Goal: Information Seeking & Learning: Learn about a topic

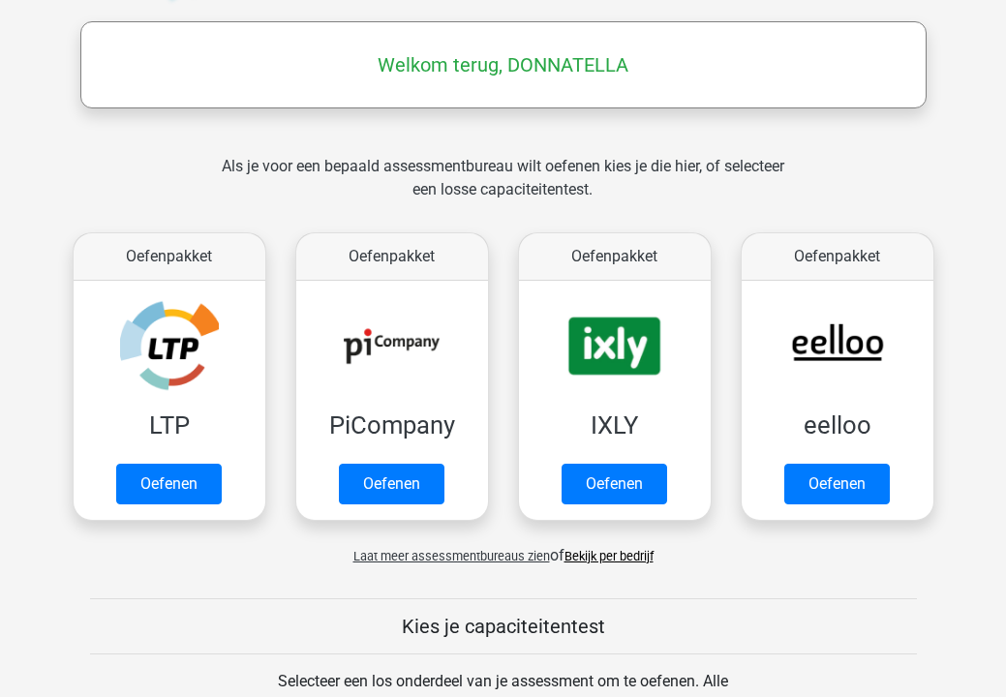
scroll to position [287, 0]
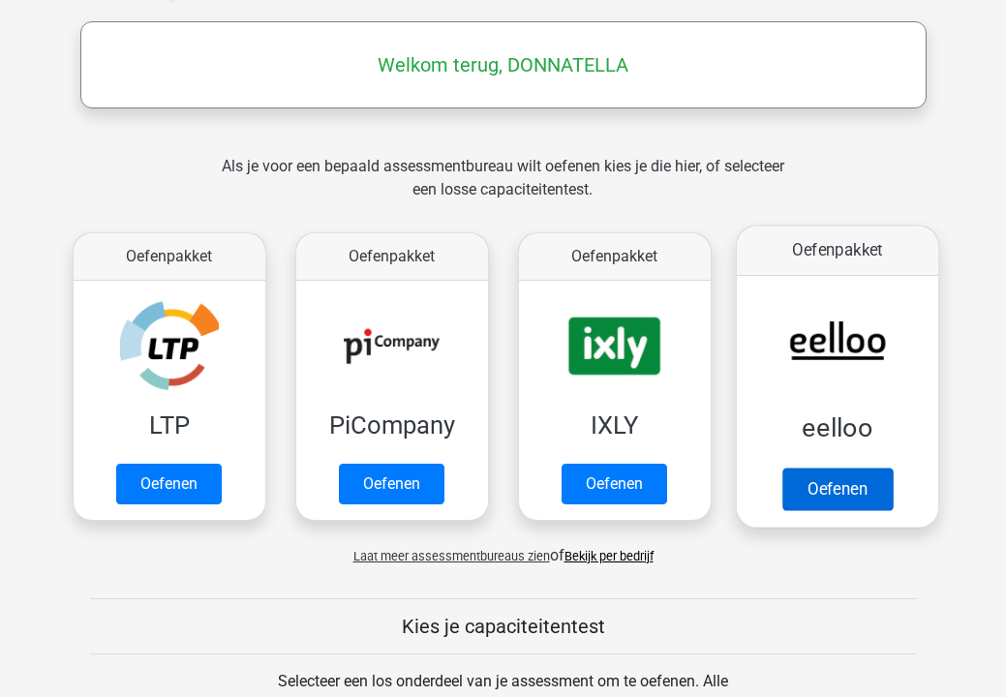
click at [844, 468] on link "Oefenen" at bounding box center [837, 489] width 110 height 43
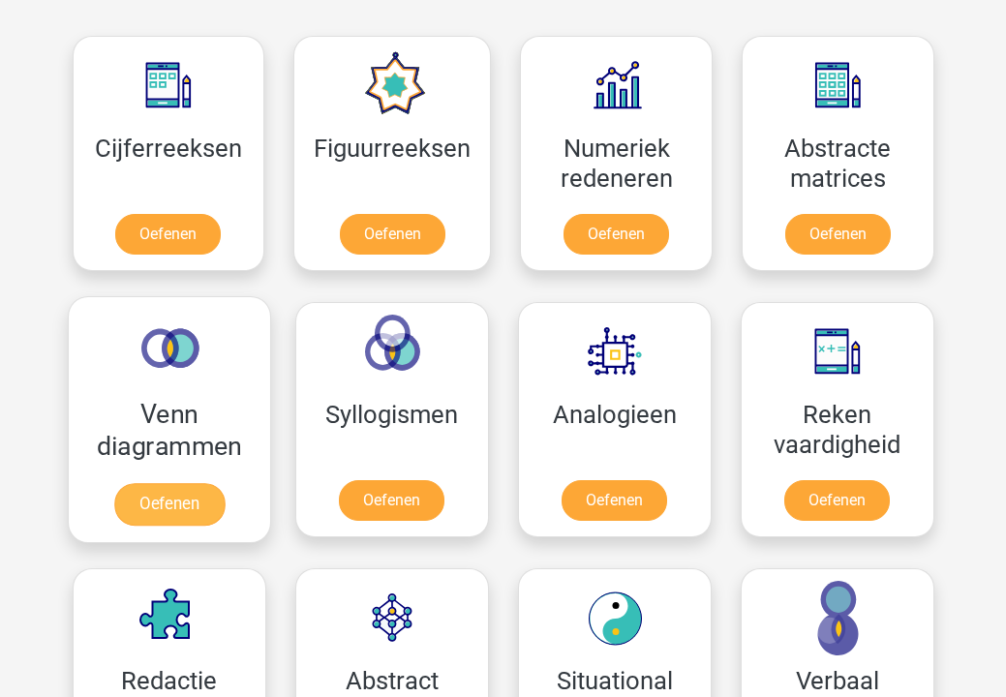
scroll to position [1012, 0]
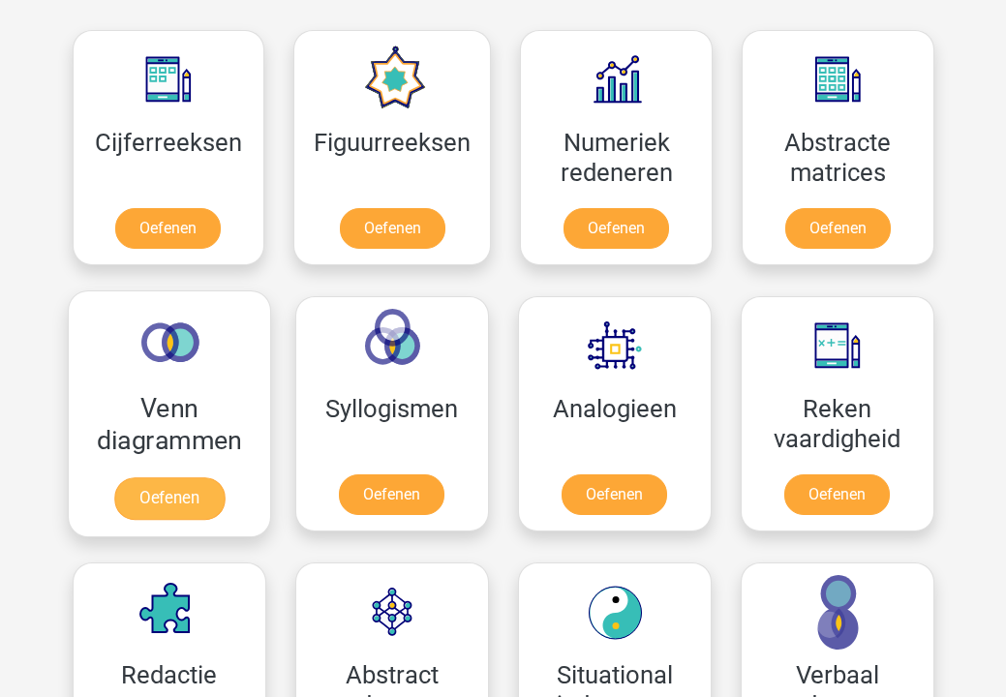
click at [137, 477] on link "Oefenen" at bounding box center [168, 498] width 110 height 43
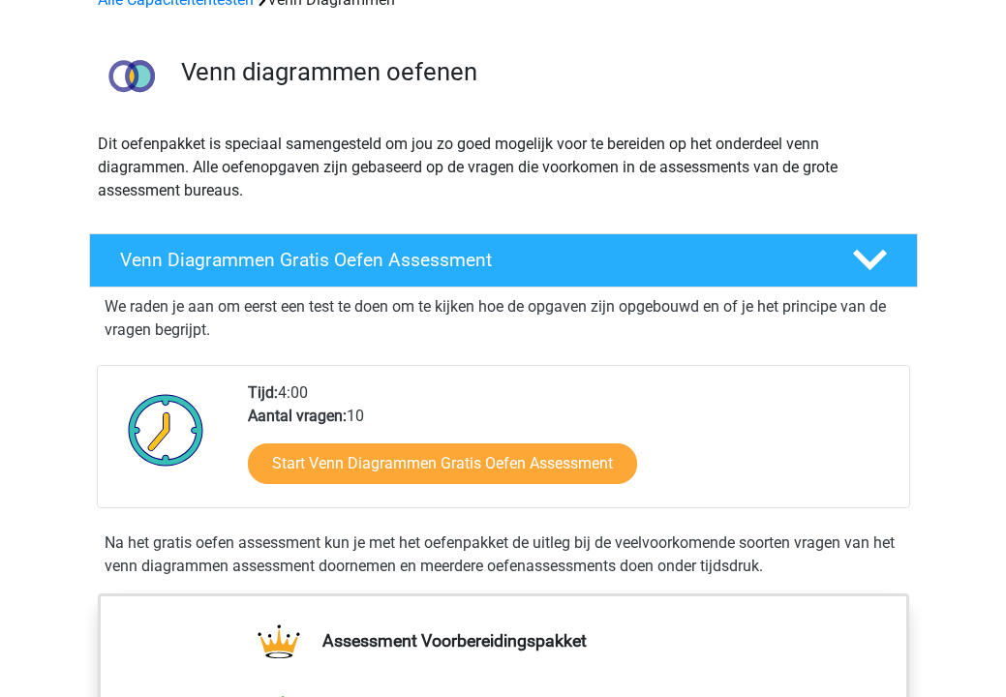
scroll to position [103, 0]
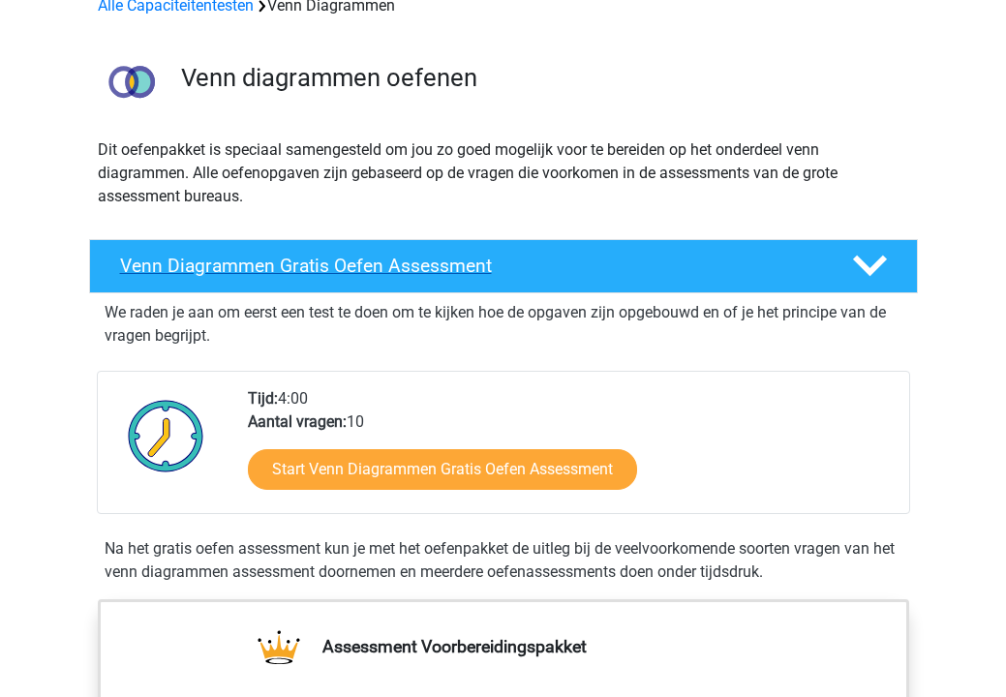
click at [859, 266] on polygon at bounding box center [870, 266] width 34 height 21
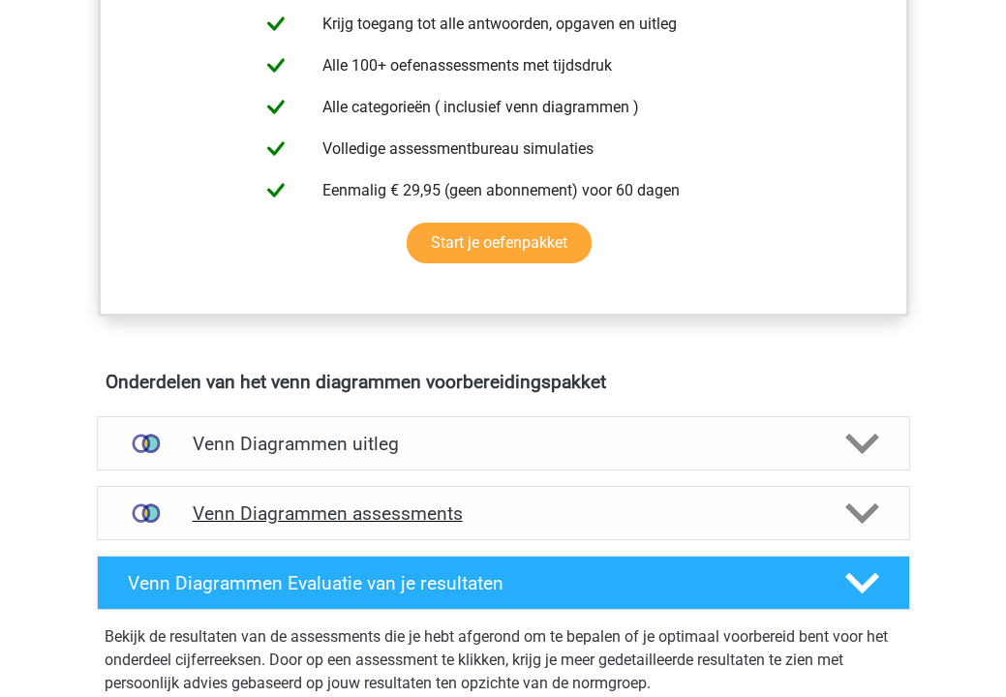
scroll to position [492, 0]
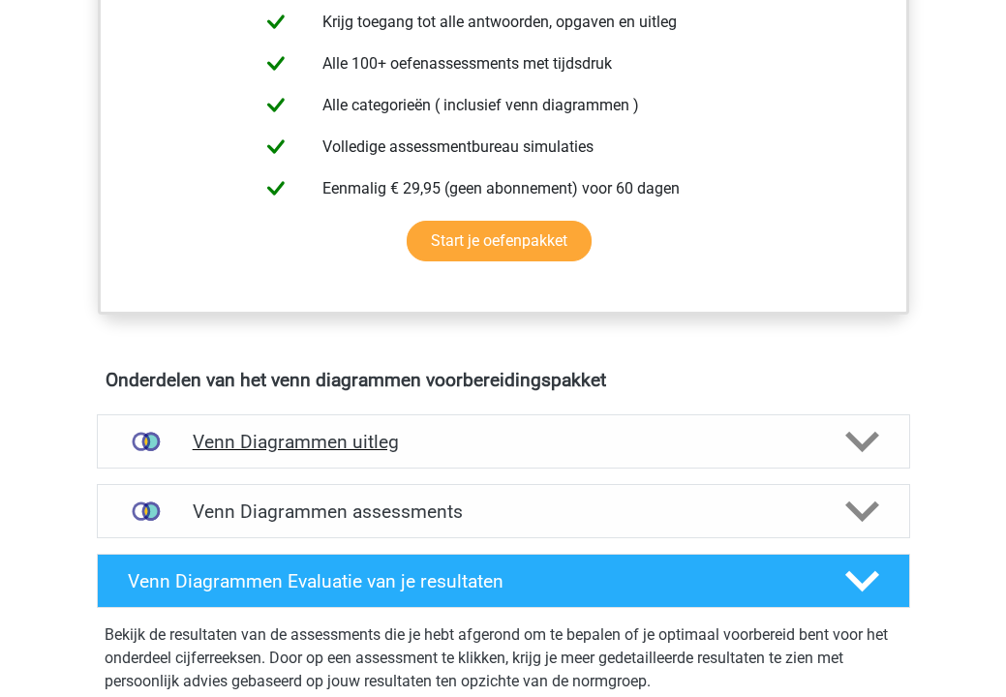
click at [877, 435] on polygon at bounding box center [863, 441] width 34 height 21
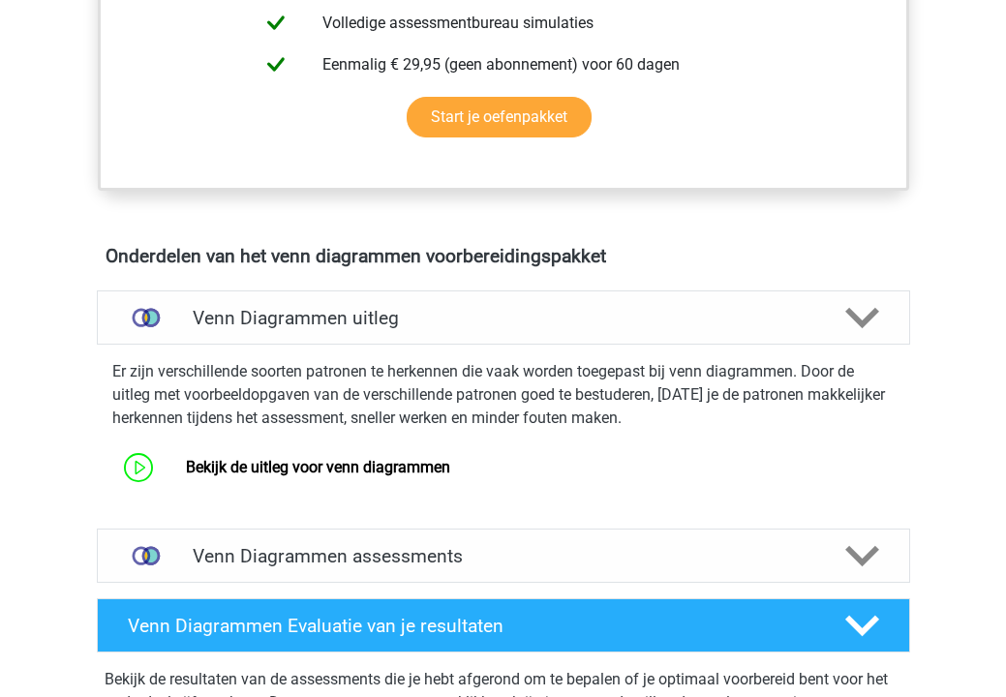
scroll to position [617, 0]
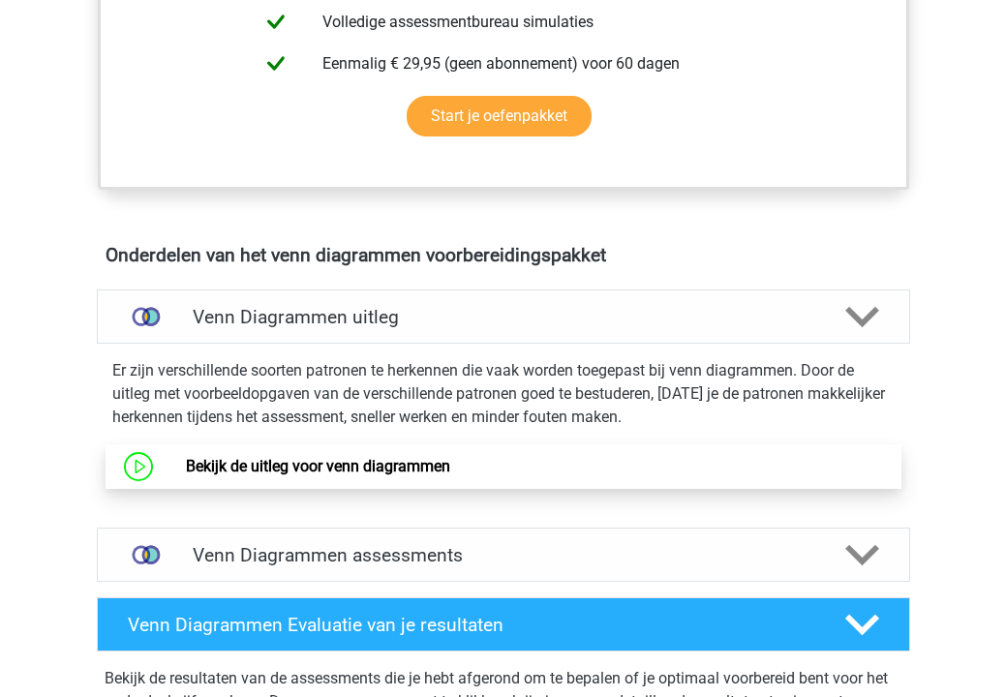
click at [186, 469] on link "Bekijk de uitleg voor venn diagrammen" at bounding box center [318, 466] width 264 height 18
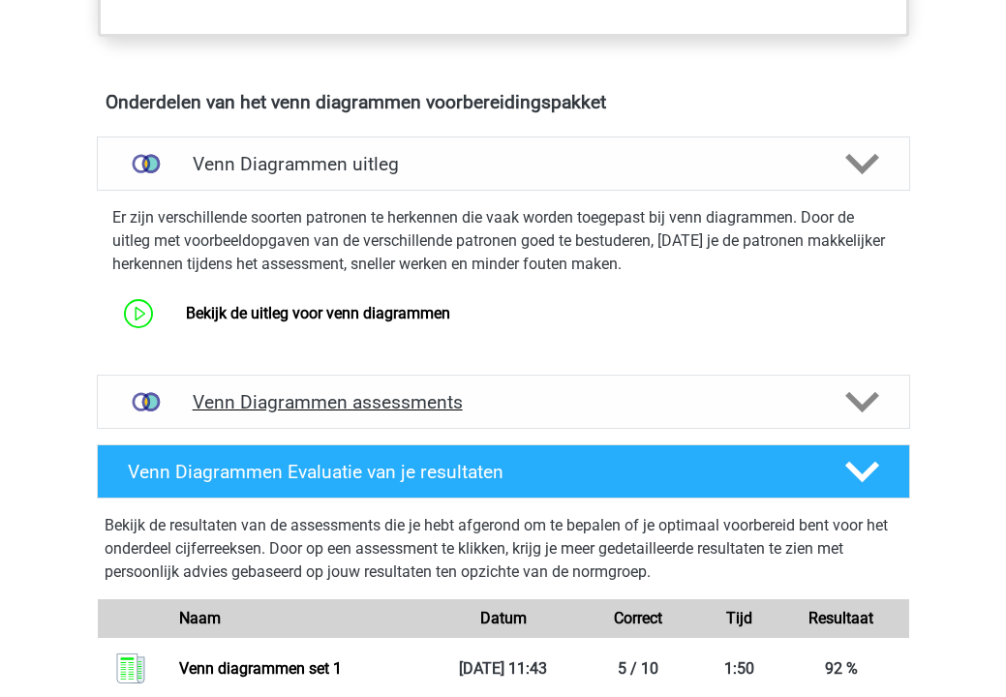
scroll to position [771, 0]
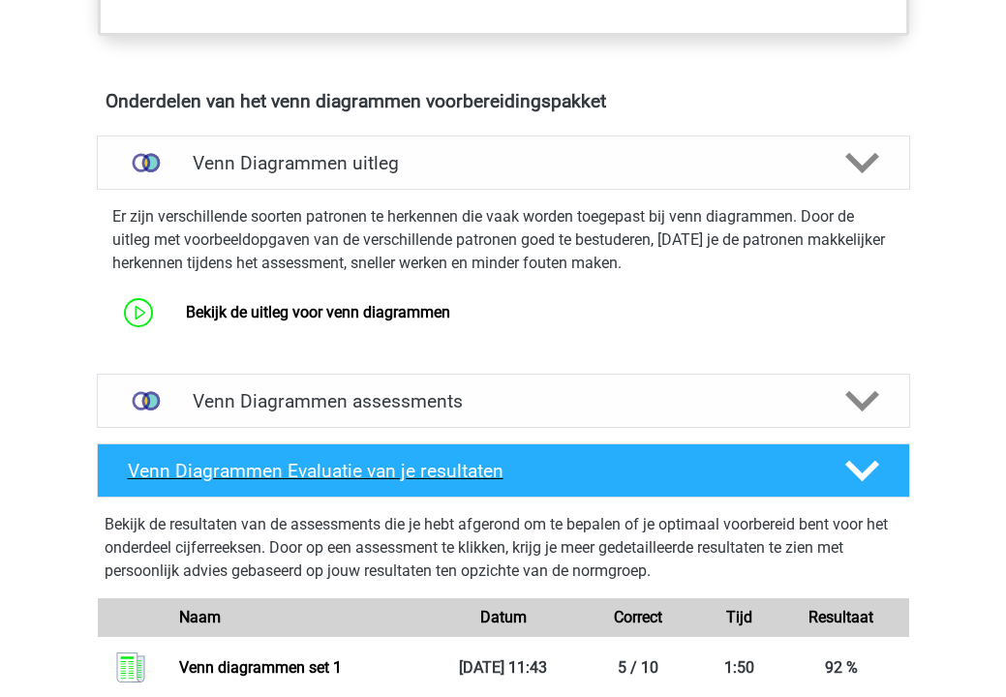
click at [862, 477] on polygon at bounding box center [863, 470] width 34 height 21
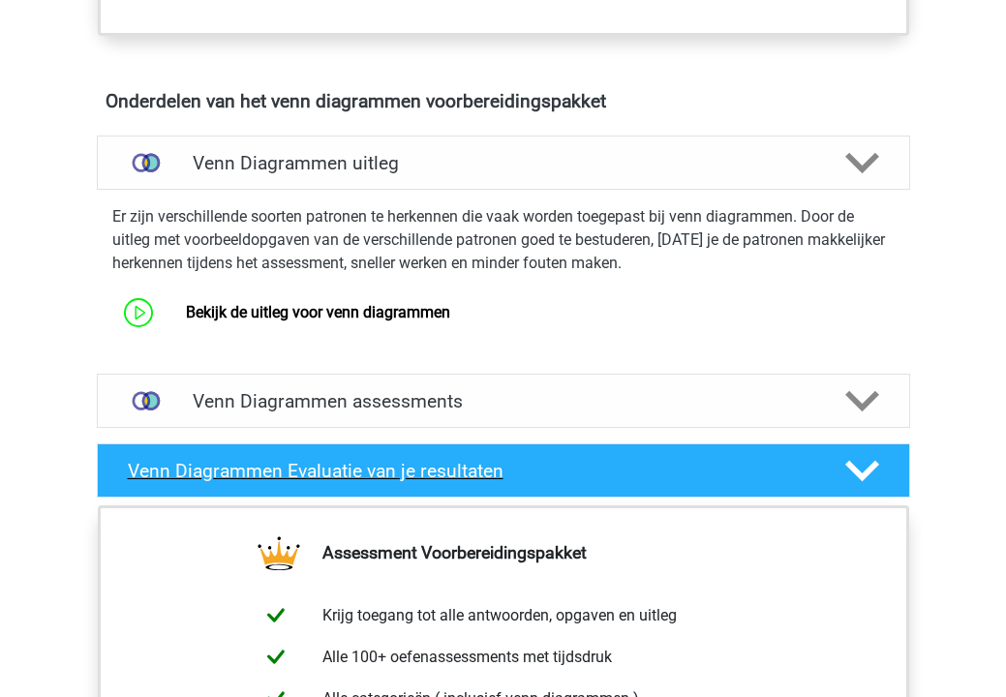
click at [866, 477] on icon at bounding box center [863, 471] width 34 height 34
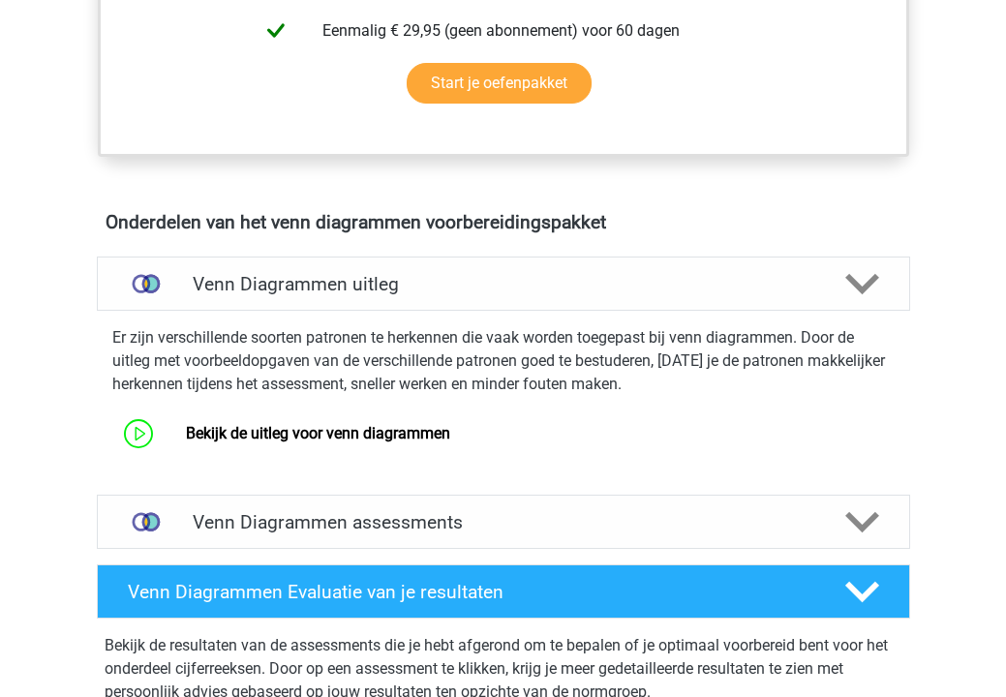
scroll to position [649, 0]
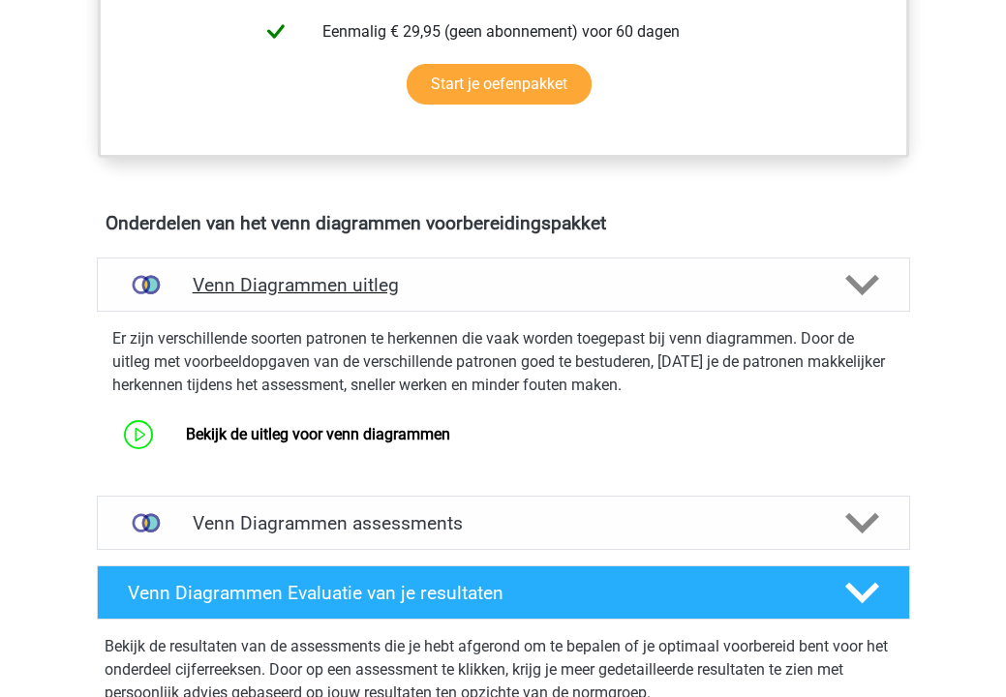
click at [872, 289] on icon at bounding box center [863, 285] width 34 height 34
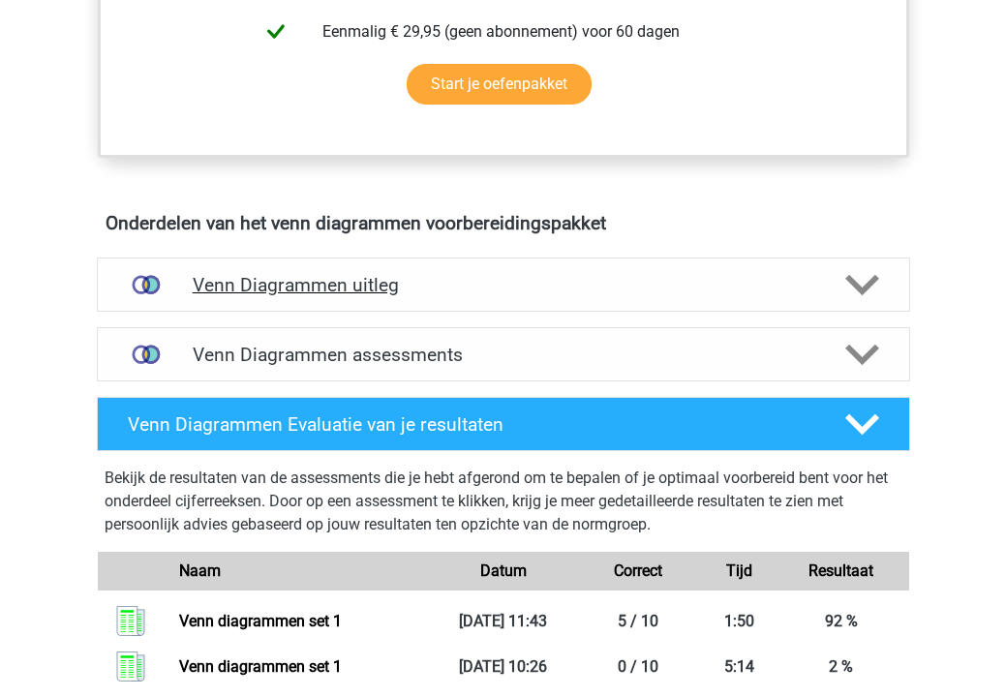
click at [871, 289] on icon at bounding box center [863, 285] width 34 height 34
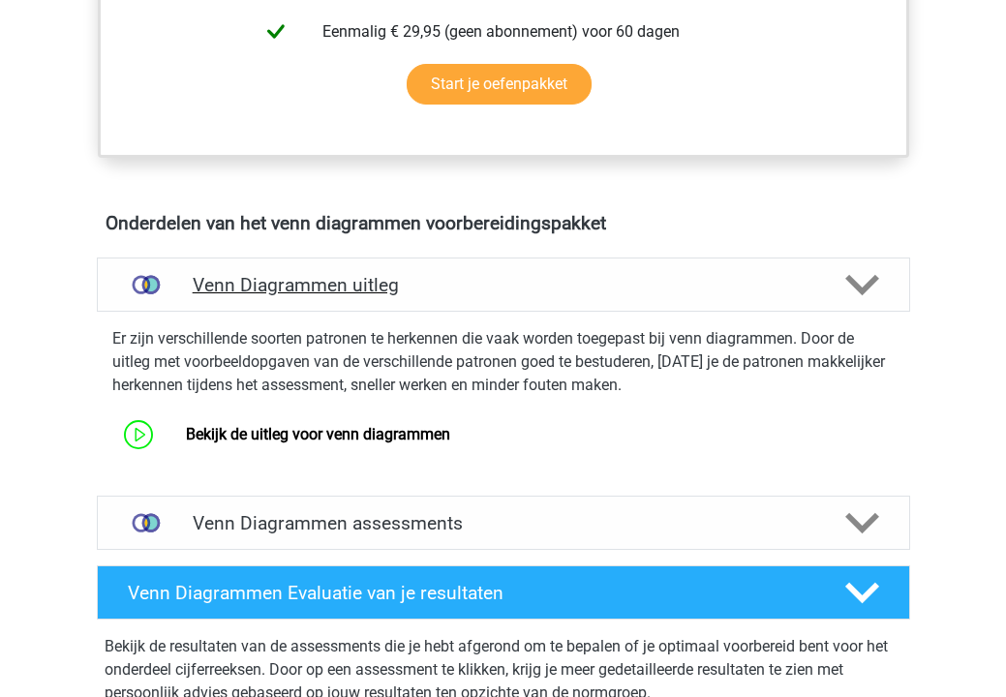
click at [871, 289] on icon at bounding box center [863, 285] width 34 height 34
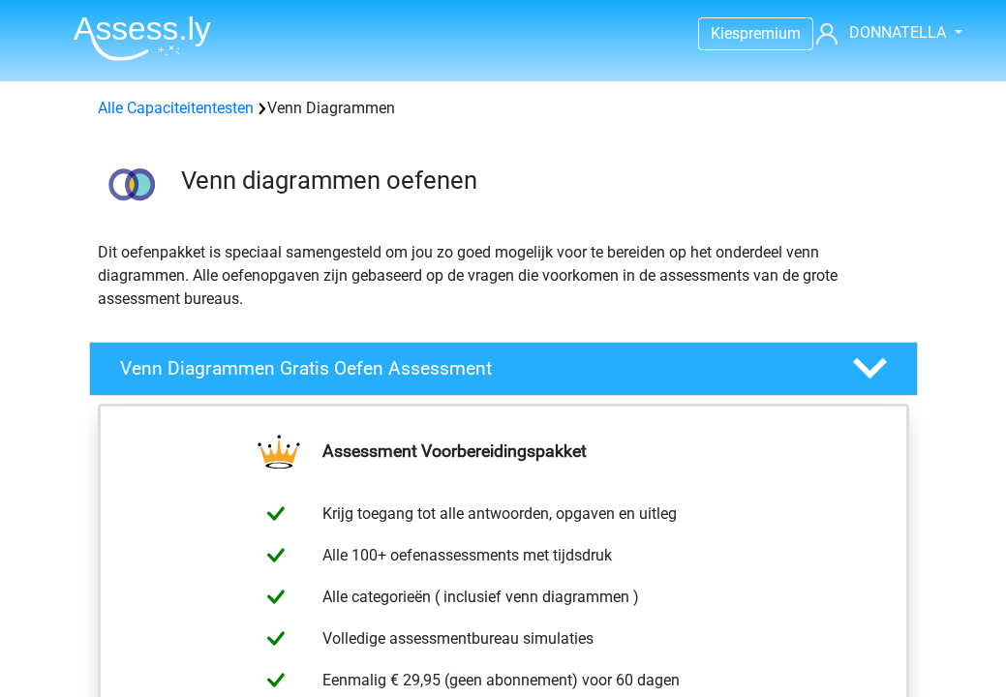
scroll to position [0, 0]
click at [867, 360] on icon at bounding box center [870, 369] width 34 height 34
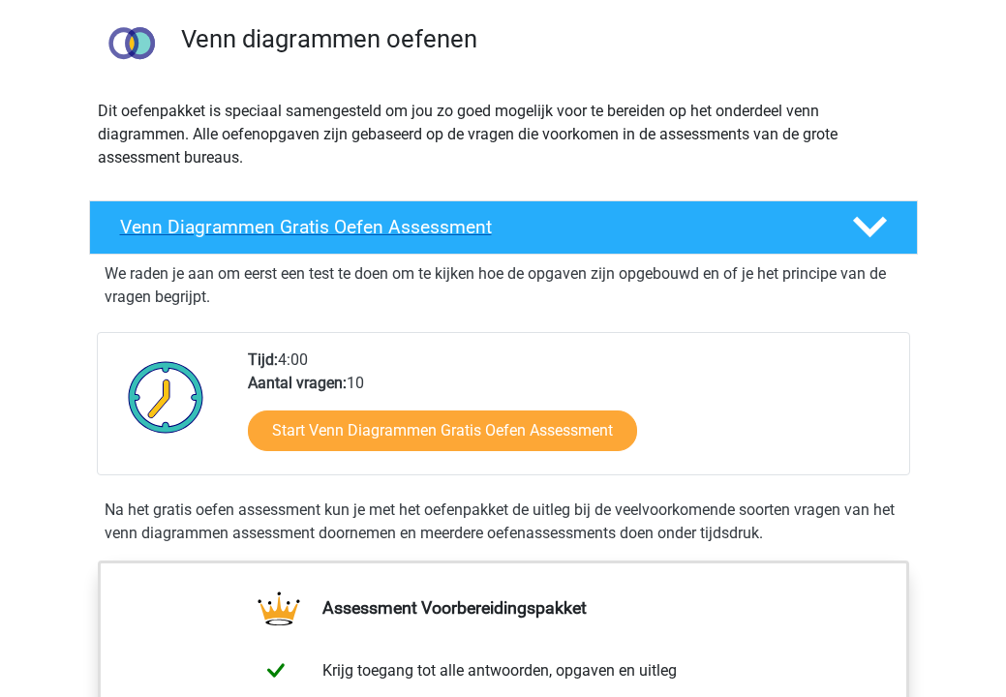
scroll to position [145, 0]
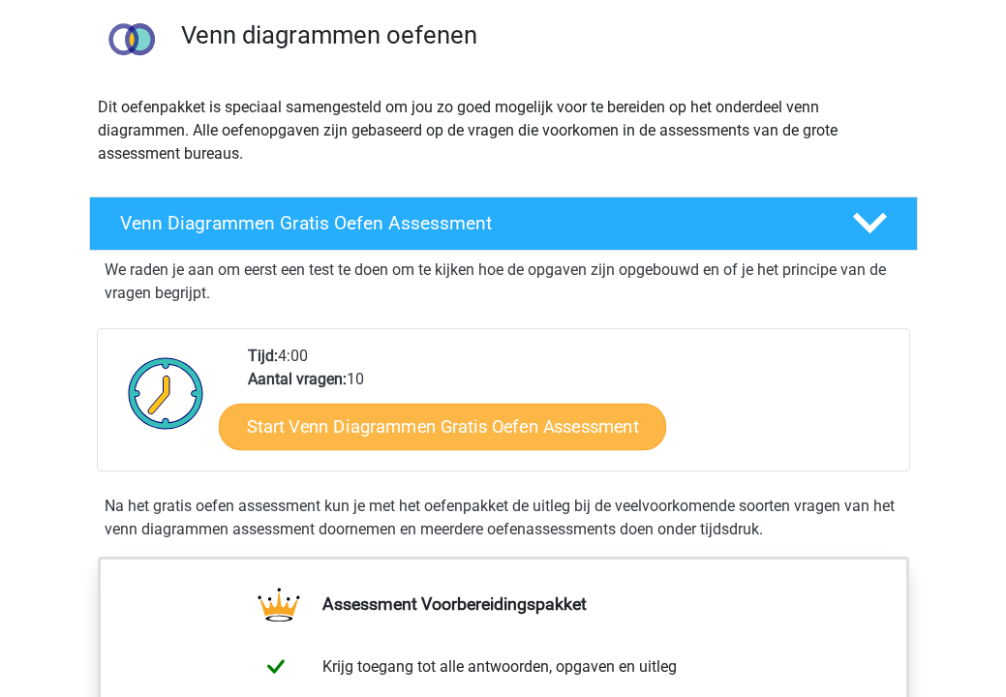
click at [558, 439] on link "Start Venn Diagrammen Gratis Oefen Assessment" at bounding box center [442, 427] width 447 height 46
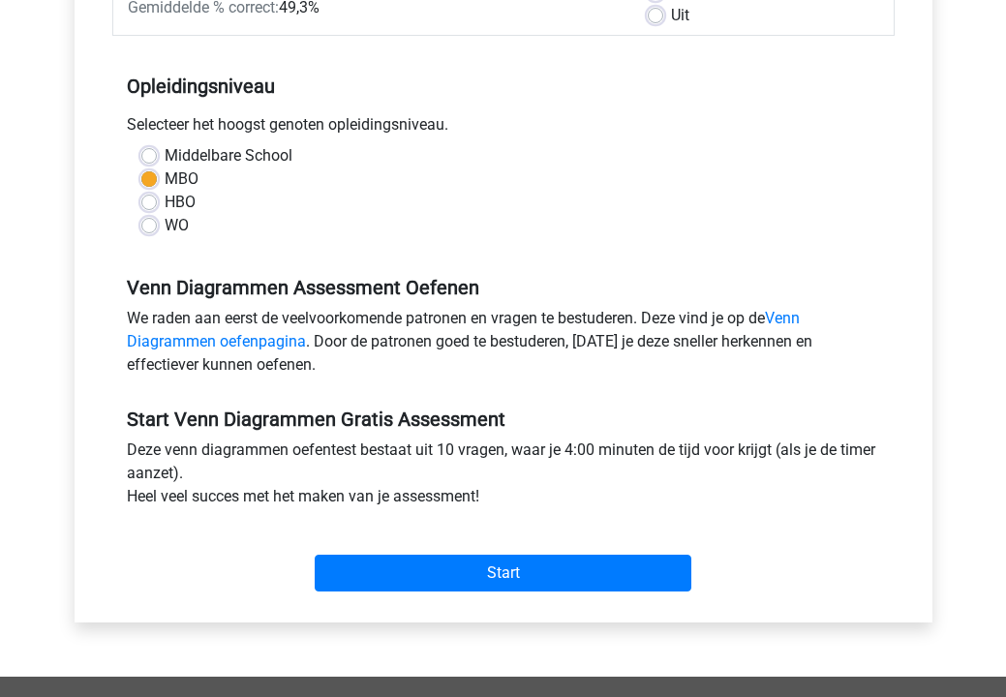
scroll to position [345, 0]
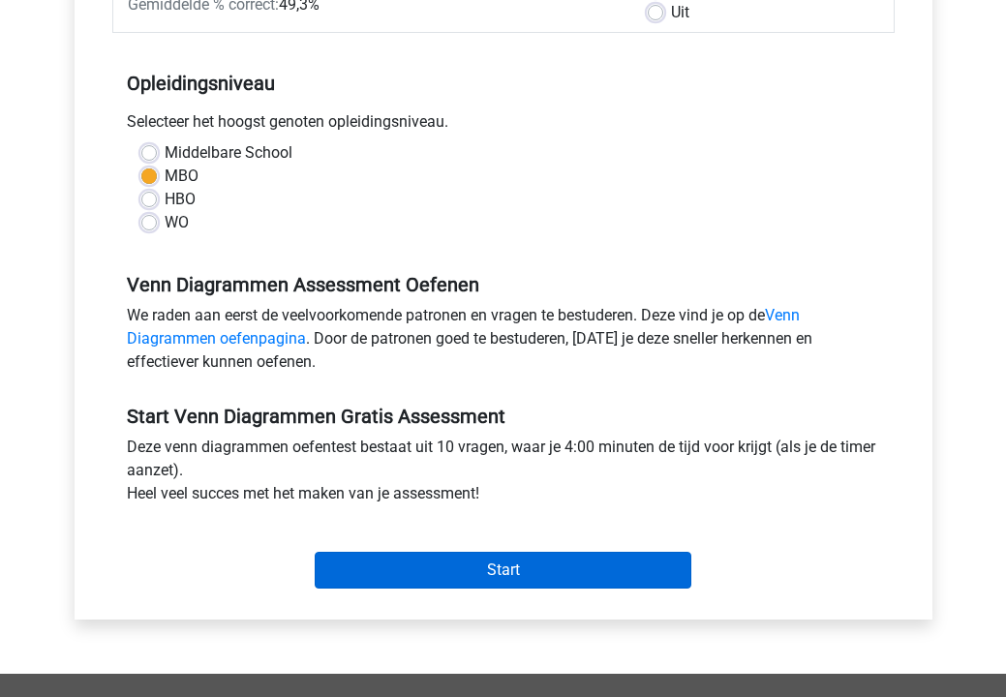
click at [577, 581] on input "Start" at bounding box center [503, 570] width 377 height 37
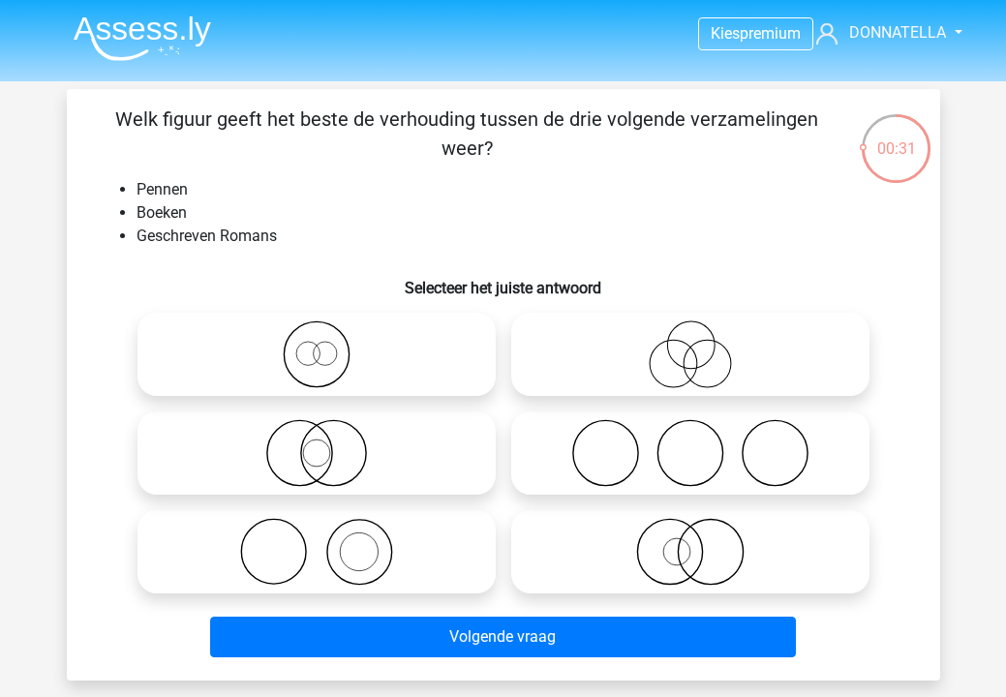
click at [416, 549] on icon at bounding box center [316, 552] width 343 height 68
click at [329, 542] on input "radio" at bounding box center [323, 536] width 13 height 13
radio input "true"
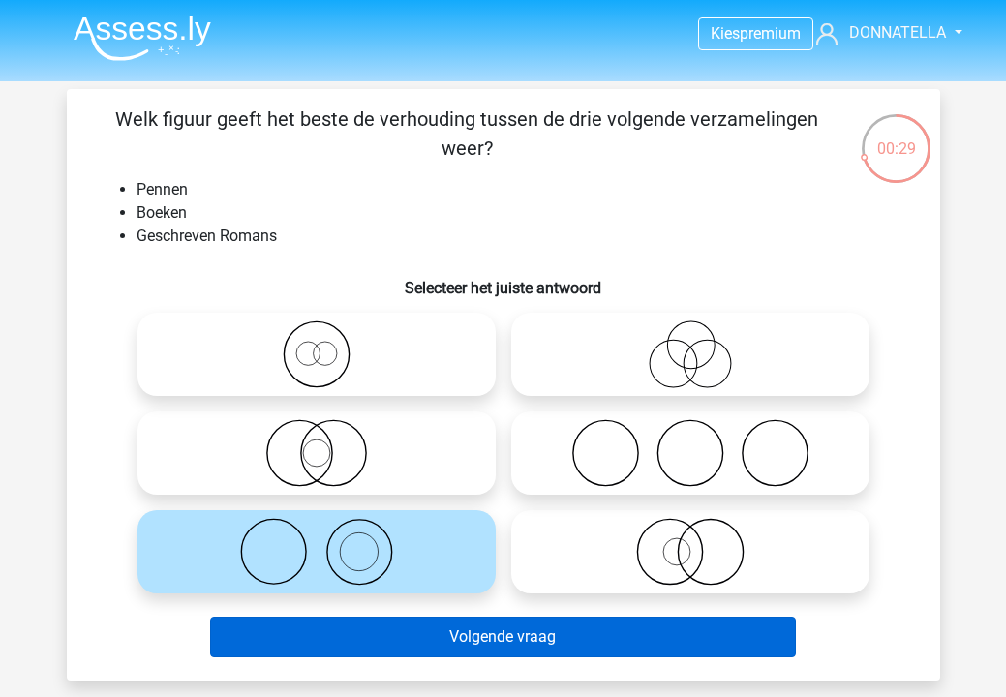
click at [469, 636] on button "Volgende vraag" at bounding box center [503, 637] width 586 height 41
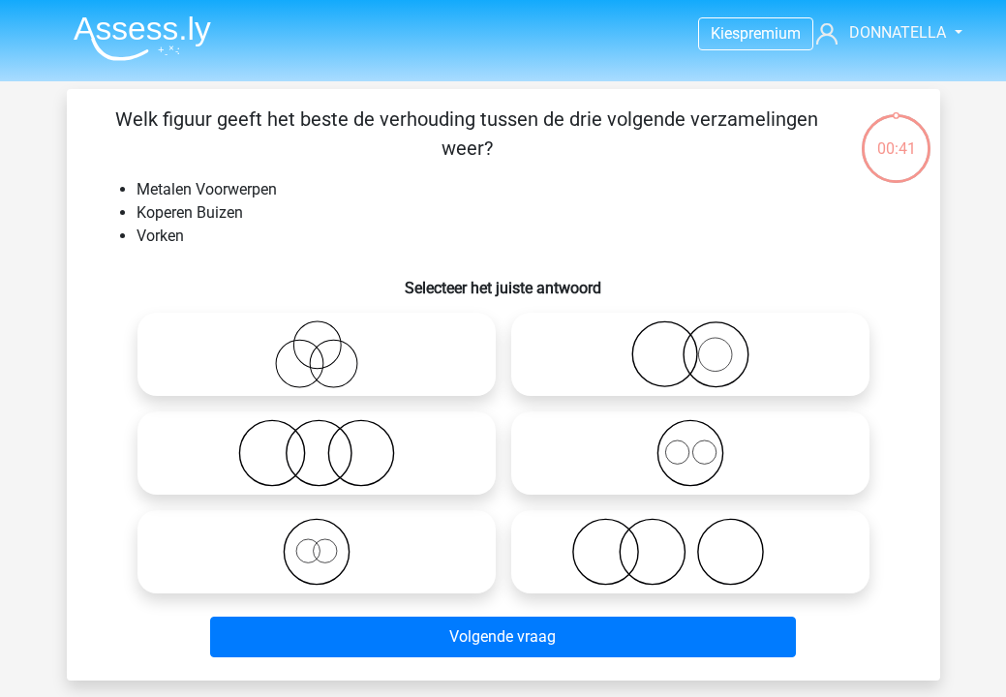
scroll to position [89, 0]
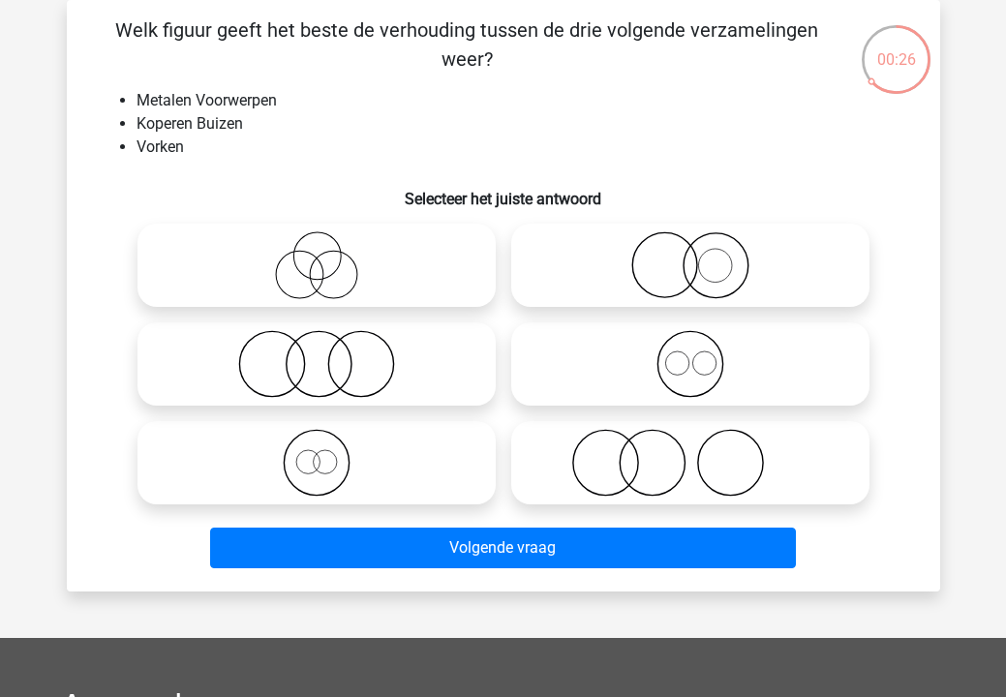
click at [376, 477] on icon at bounding box center [316, 463] width 343 height 68
click at [329, 453] on input "radio" at bounding box center [323, 447] width 13 height 13
radio input "true"
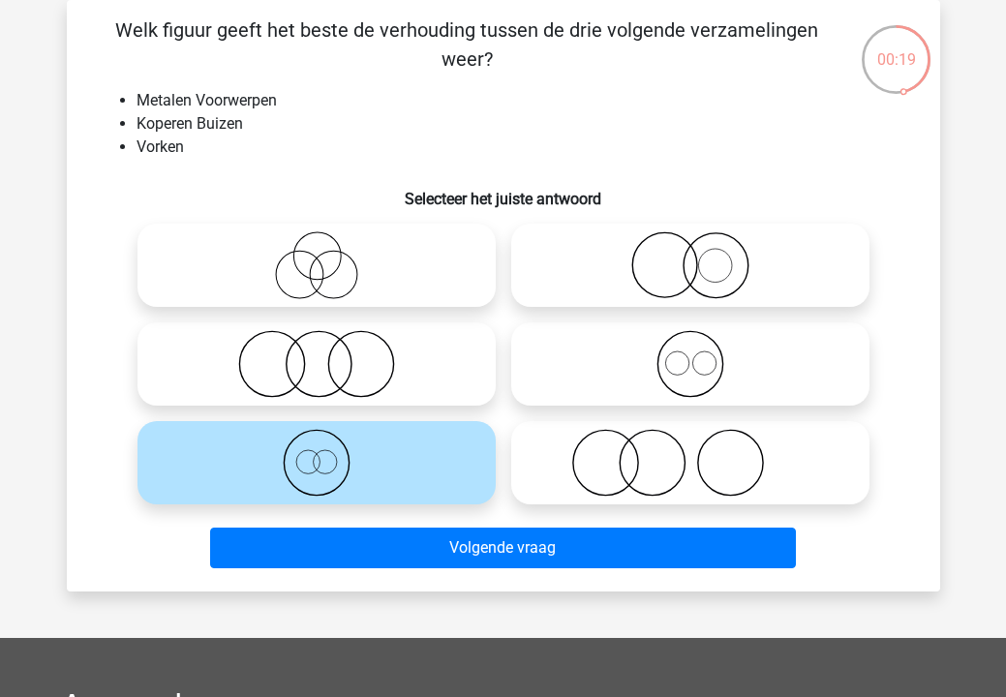
click at [536, 372] on icon at bounding box center [690, 364] width 343 height 68
click at [691, 354] on input "radio" at bounding box center [697, 348] width 13 height 13
radio input "true"
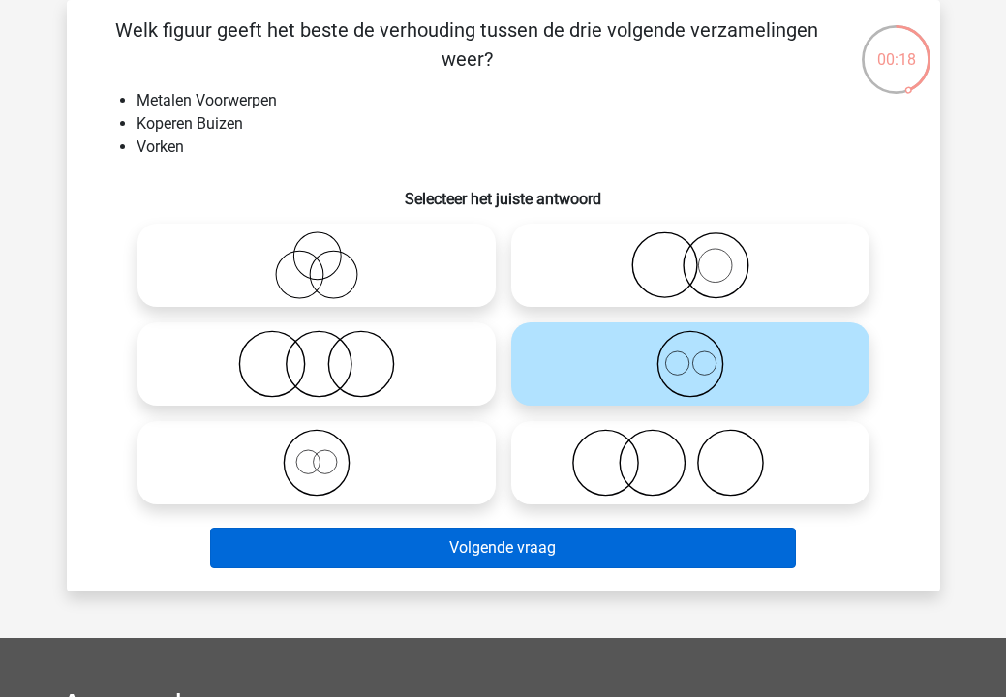
click at [459, 553] on button "Volgende vraag" at bounding box center [503, 548] width 586 height 41
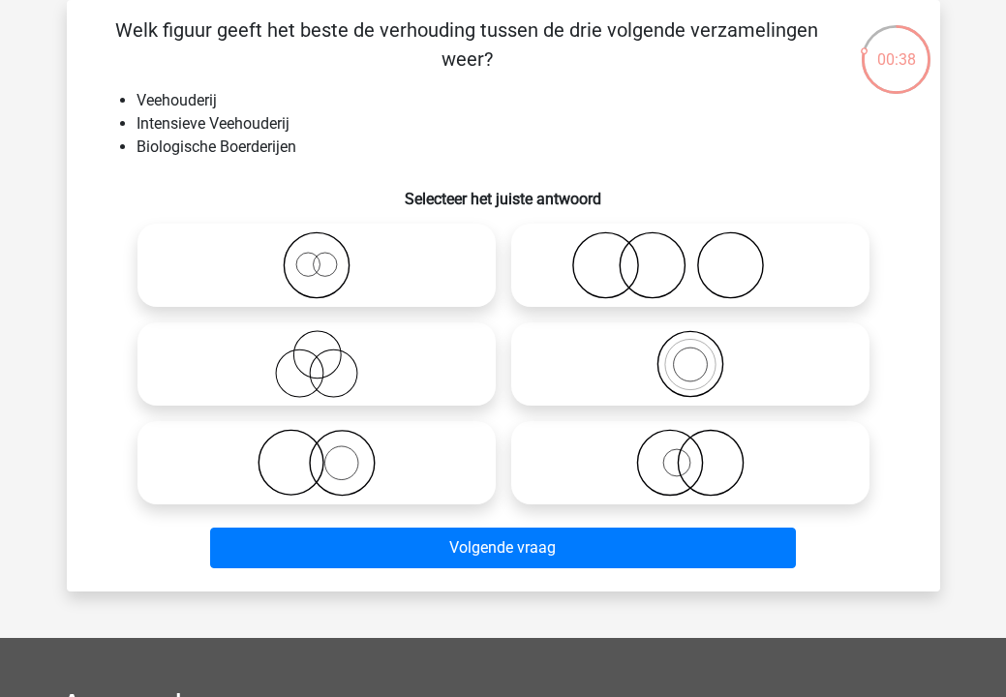
click at [414, 477] on icon at bounding box center [316, 463] width 343 height 68
click at [329, 453] on input "radio" at bounding box center [323, 447] width 13 height 13
radio input "true"
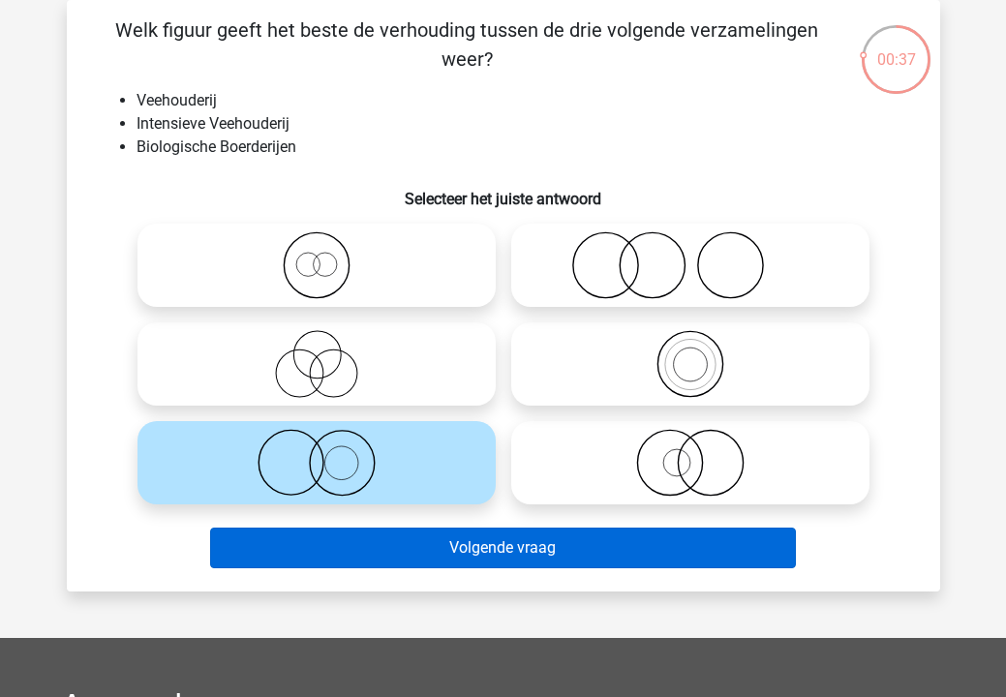
click at [434, 548] on button "Volgende vraag" at bounding box center [503, 548] width 586 height 41
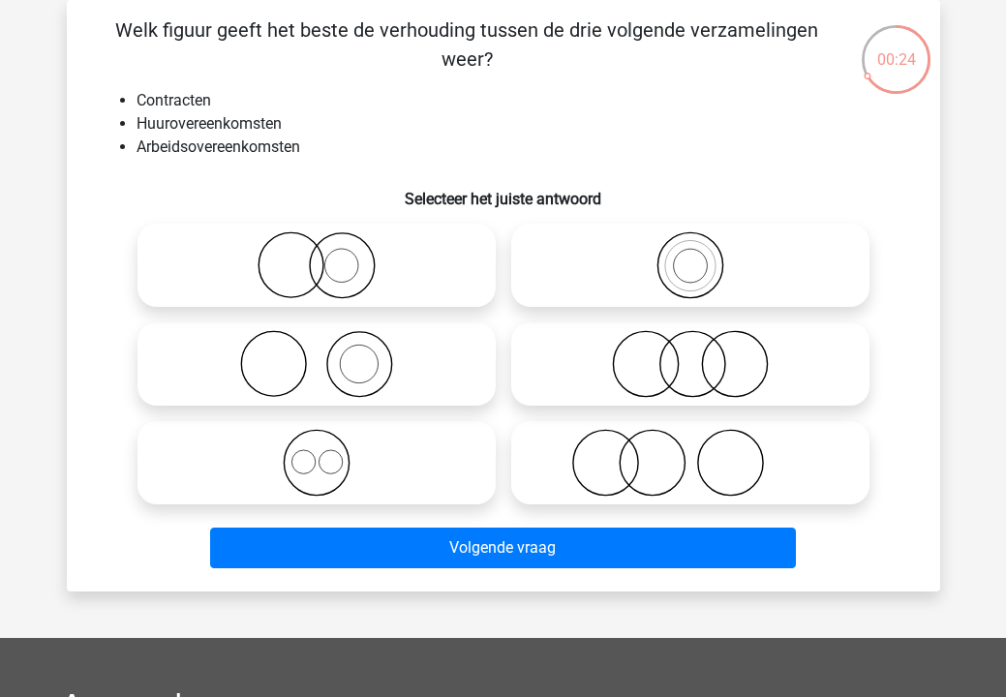
click at [348, 281] on circle at bounding box center [341, 266] width 34 height 34
click at [329, 256] on input "radio" at bounding box center [323, 249] width 13 height 13
radio input "true"
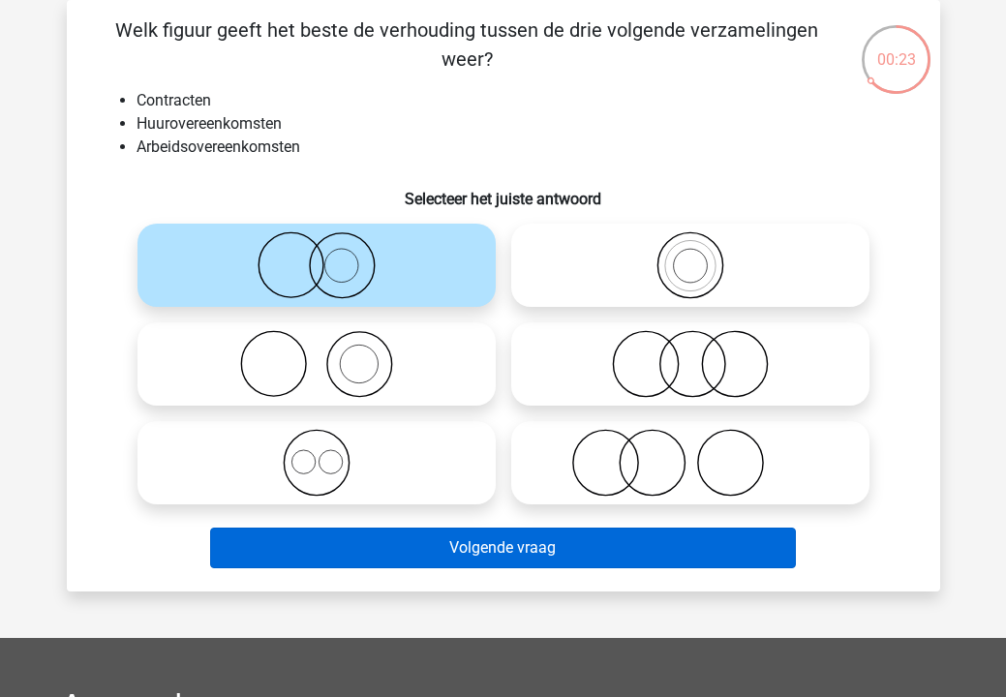
click at [372, 545] on button "Volgende vraag" at bounding box center [503, 548] width 586 height 41
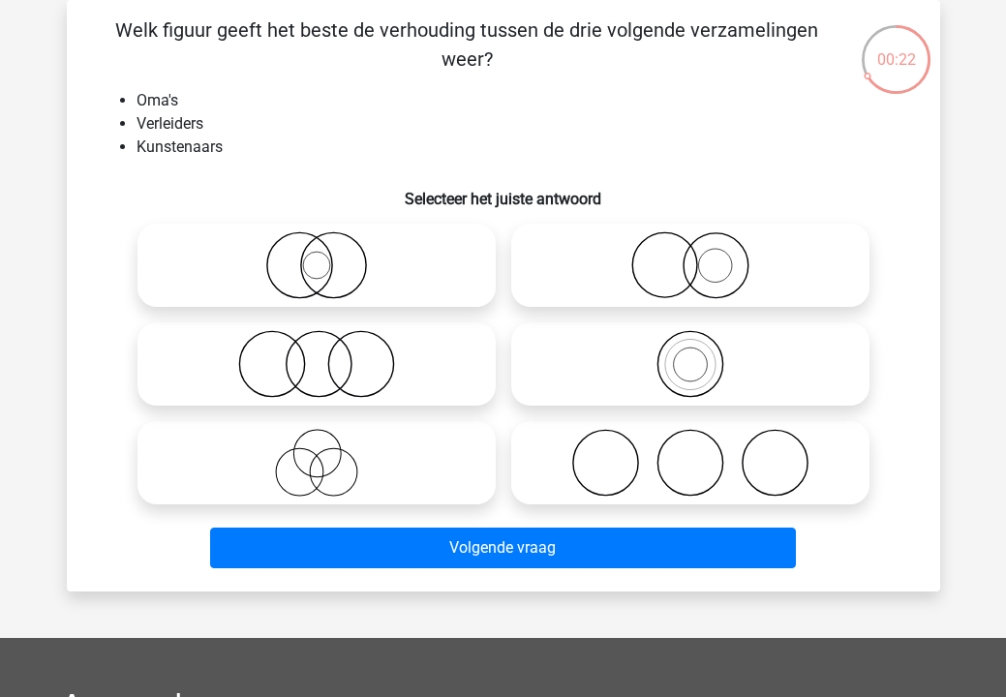
click at [384, 482] on icon at bounding box center [316, 463] width 343 height 68
click at [329, 453] on input "radio" at bounding box center [323, 447] width 13 height 13
radio input "true"
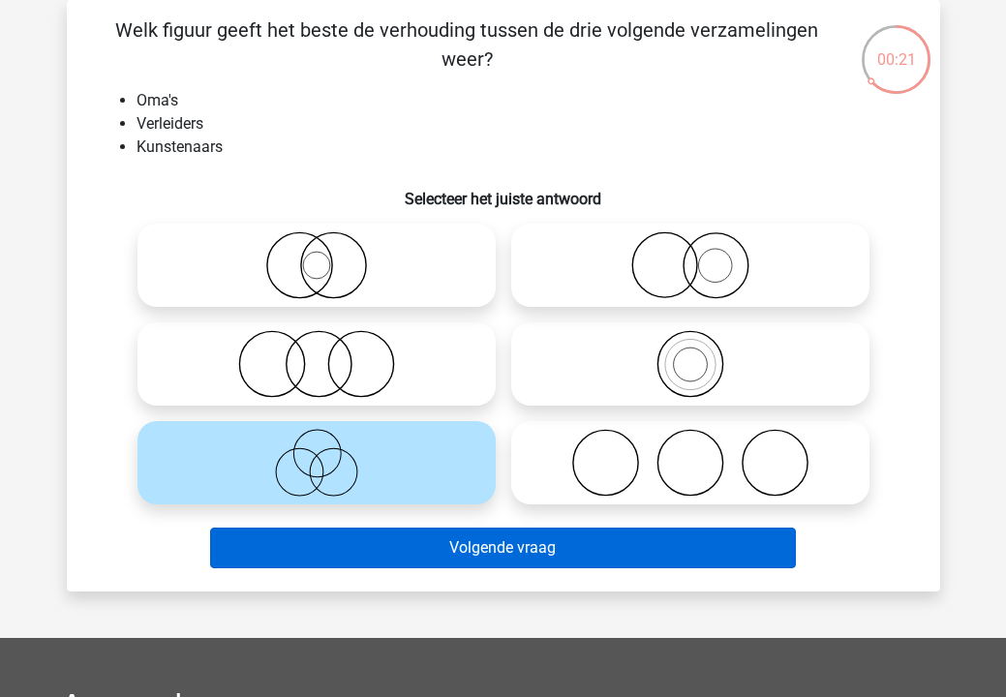
click at [396, 543] on button "Volgende vraag" at bounding box center [503, 548] width 586 height 41
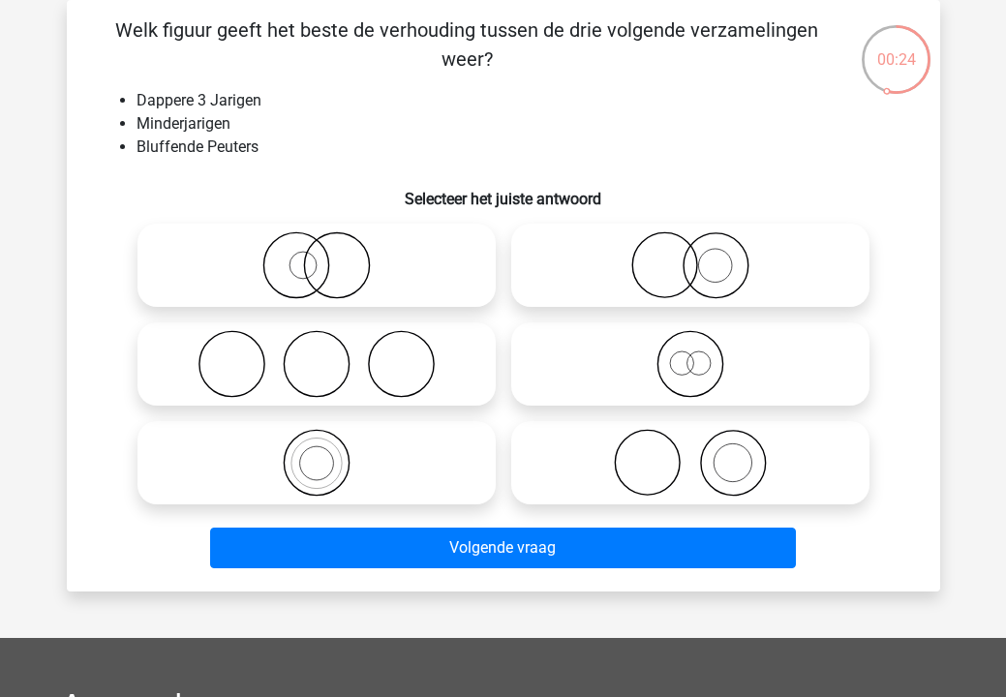
click at [420, 271] on icon at bounding box center [316, 265] width 343 height 68
click at [329, 256] on input "radio" at bounding box center [323, 249] width 13 height 13
radio input "true"
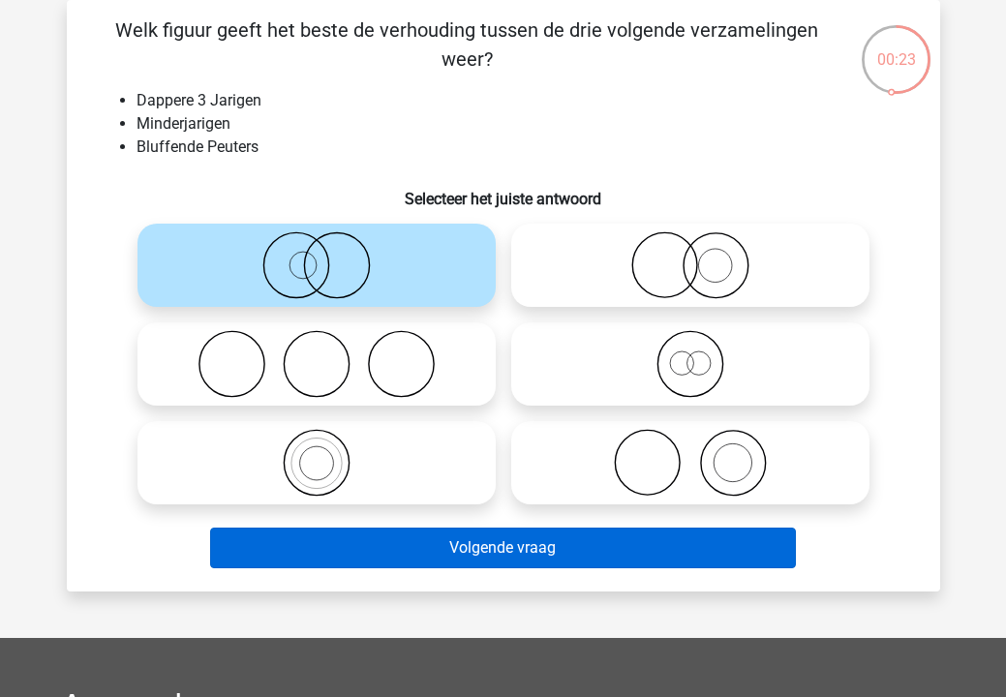
click at [415, 536] on button "Volgende vraag" at bounding box center [503, 548] width 586 height 41
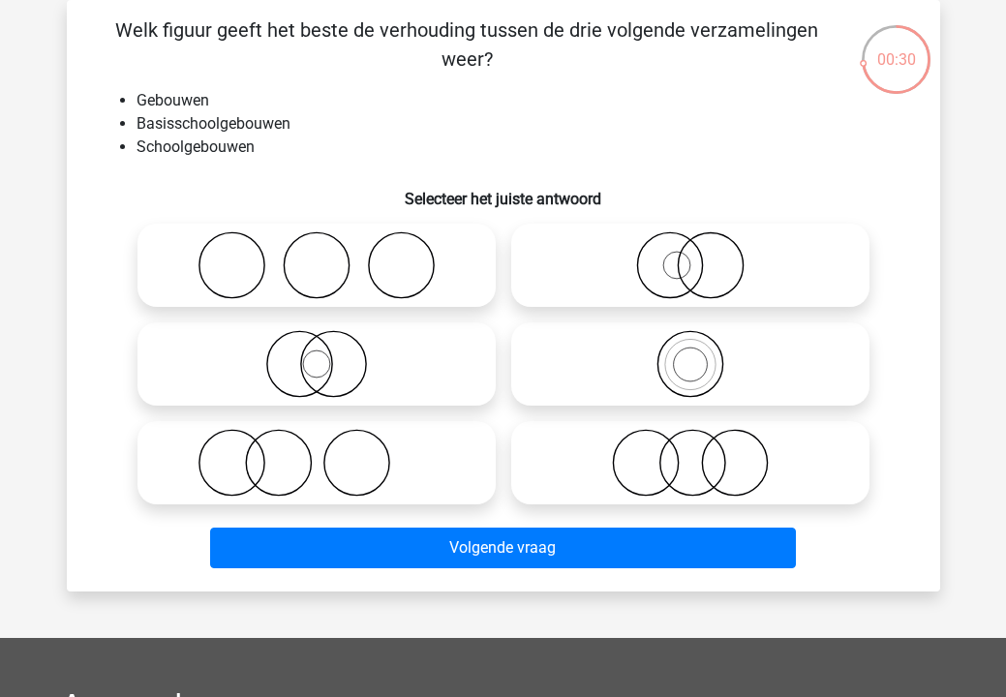
click at [404, 285] on icon at bounding box center [316, 265] width 343 height 68
click at [329, 256] on input "radio" at bounding box center [323, 249] width 13 height 13
radio input "true"
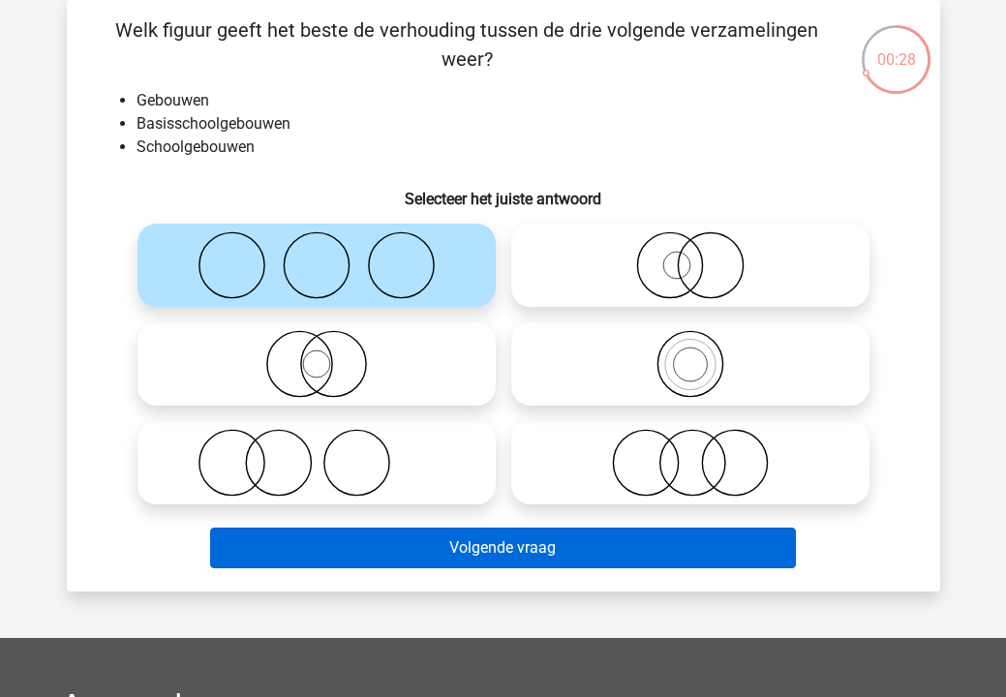
click at [407, 553] on button "Volgende vraag" at bounding box center [503, 548] width 586 height 41
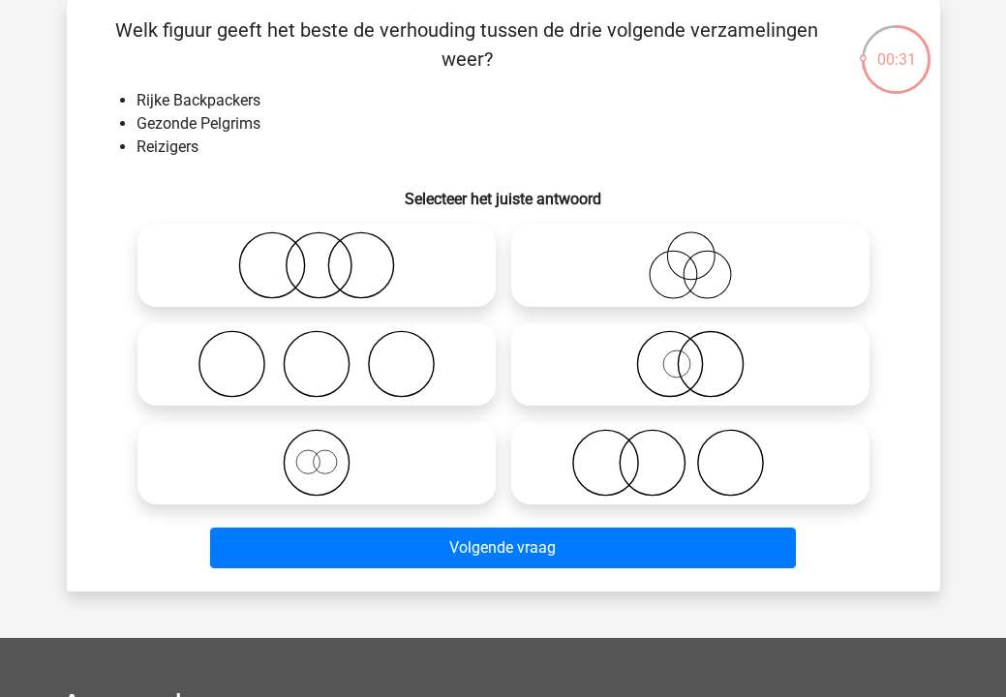
click at [403, 491] on icon at bounding box center [316, 463] width 343 height 68
click at [329, 453] on input "radio" at bounding box center [323, 447] width 13 height 13
radio input "true"
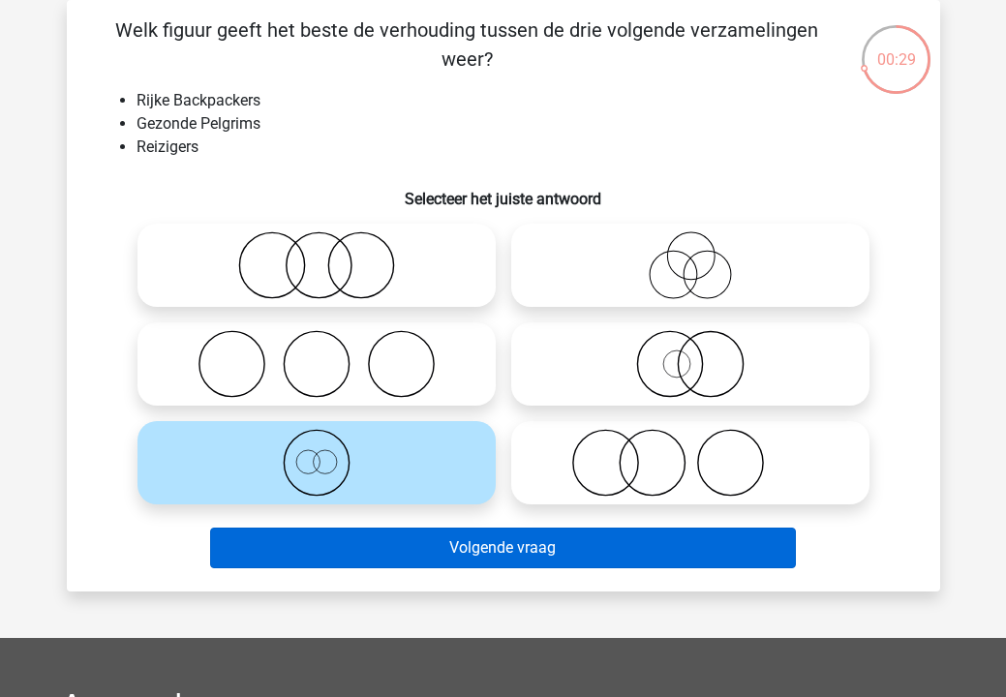
click at [414, 544] on button "Volgende vraag" at bounding box center [503, 548] width 586 height 41
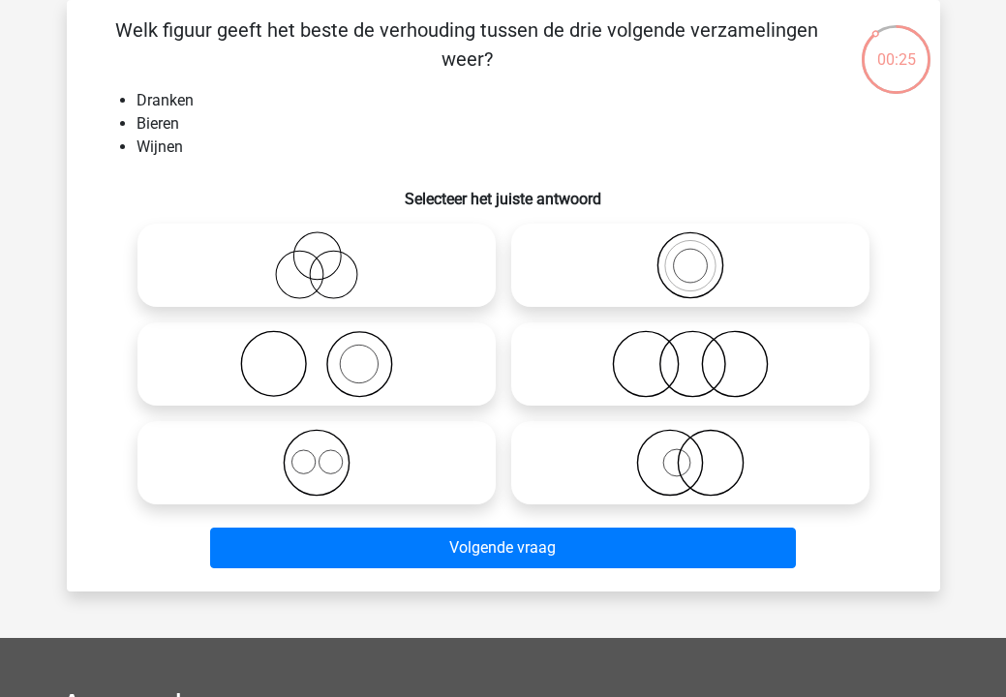
click at [403, 459] on icon at bounding box center [316, 463] width 343 height 68
click at [329, 453] on input "radio" at bounding box center [323, 447] width 13 height 13
radio input "true"
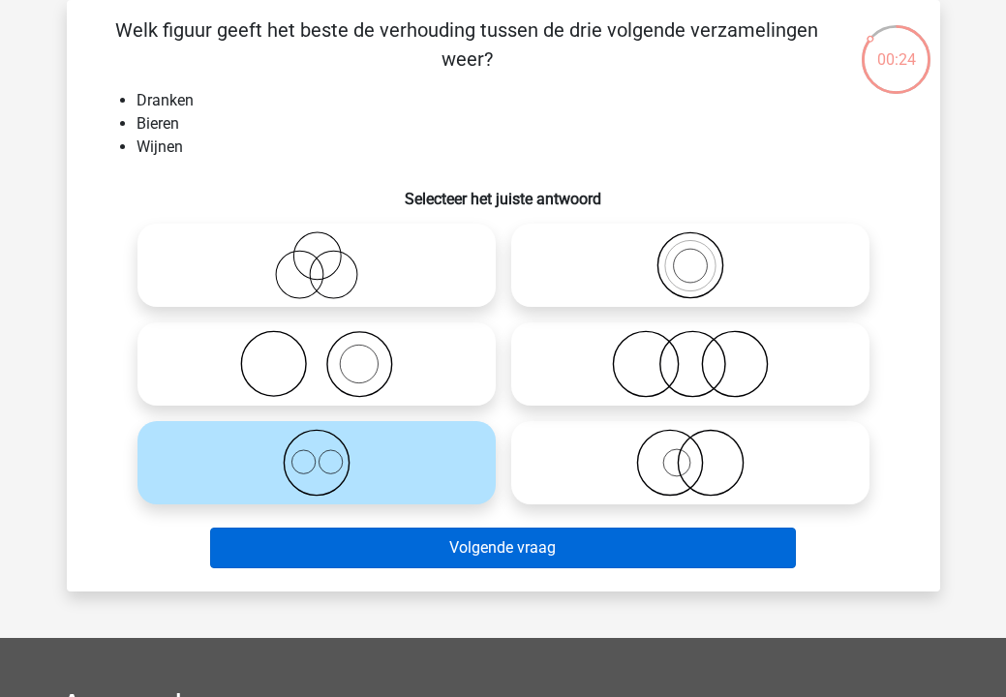
click at [421, 554] on button "Volgende vraag" at bounding box center [503, 548] width 586 height 41
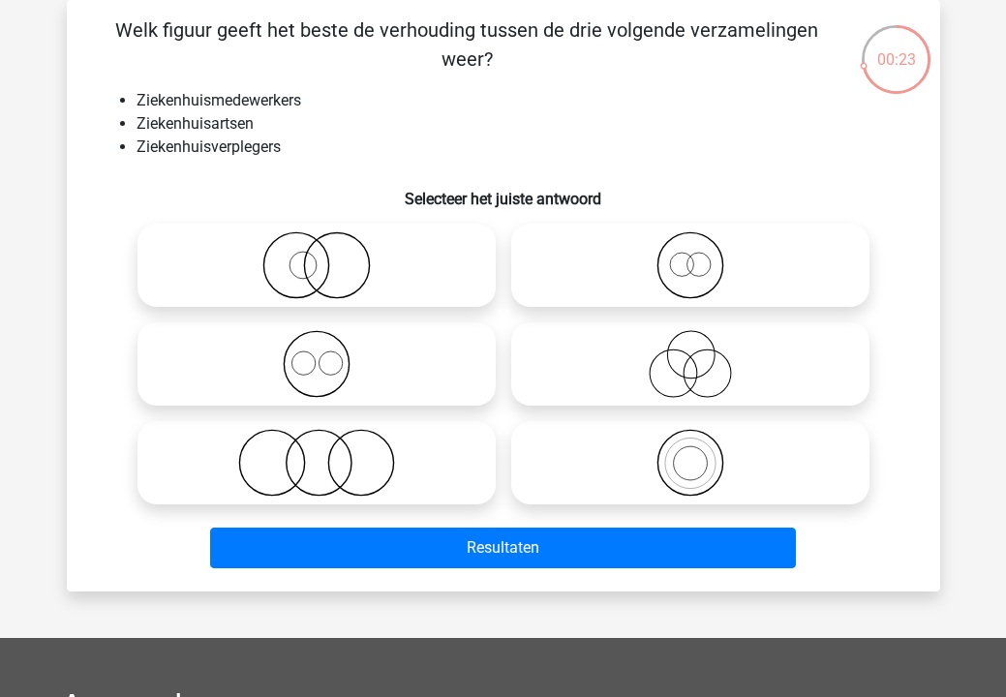
click at [427, 385] on icon at bounding box center [316, 364] width 343 height 68
click at [329, 354] on input "radio" at bounding box center [323, 348] width 13 height 13
radio input "true"
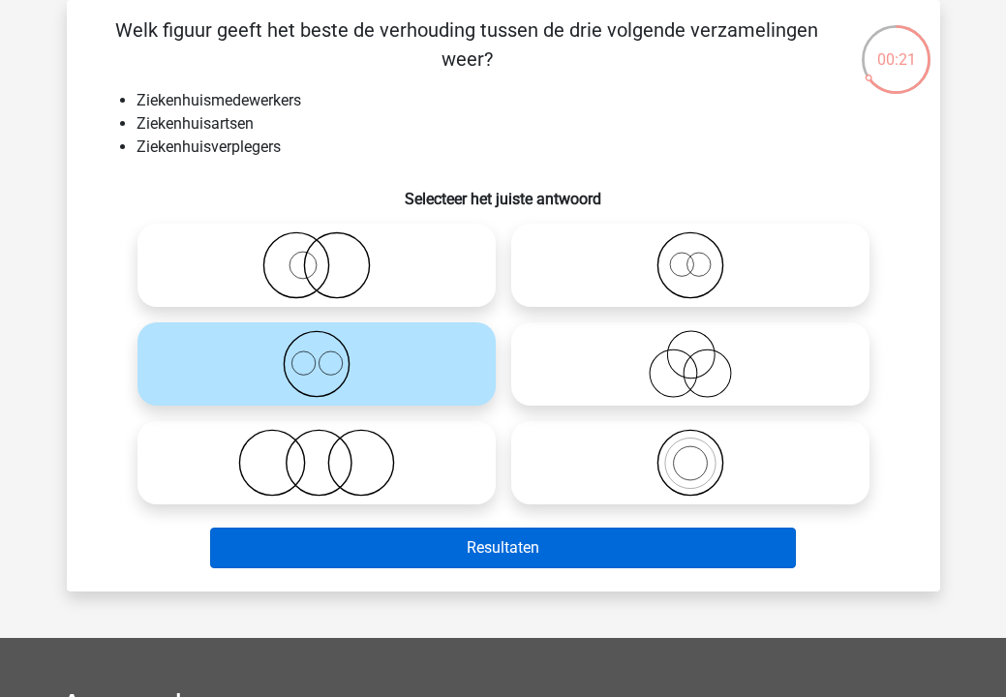
click at [411, 548] on button "Resultaten" at bounding box center [503, 548] width 586 height 41
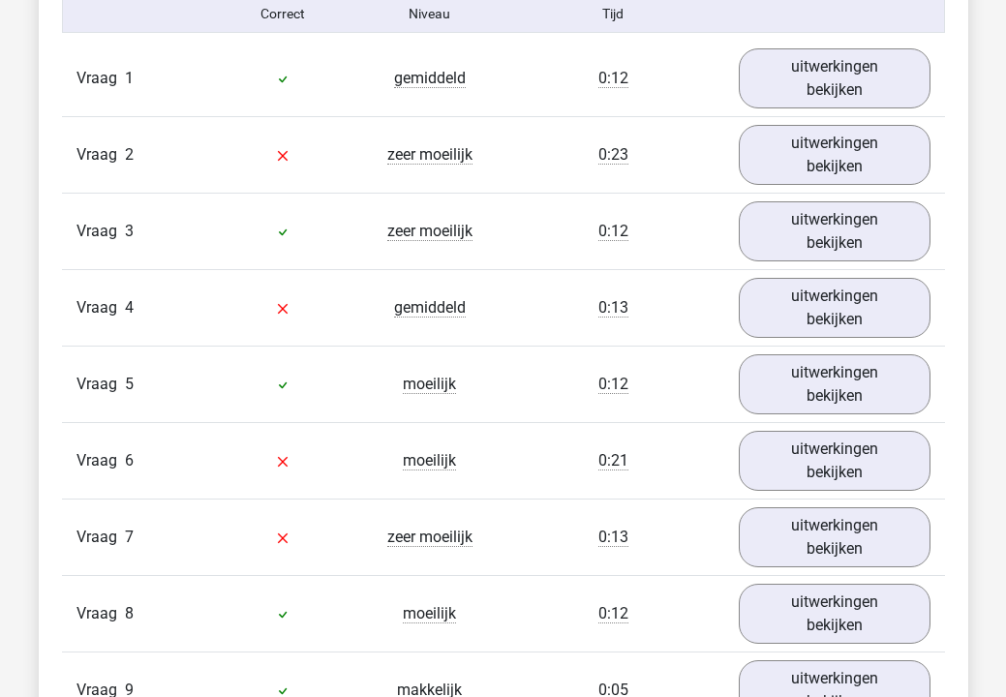
scroll to position [1621, 0]
click at [427, 78] on span "gemiddeld" at bounding box center [430, 77] width 72 height 19
click at [795, 63] on link "uitwerkingen bekijken" at bounding box center [834, 78] width 221 height 69
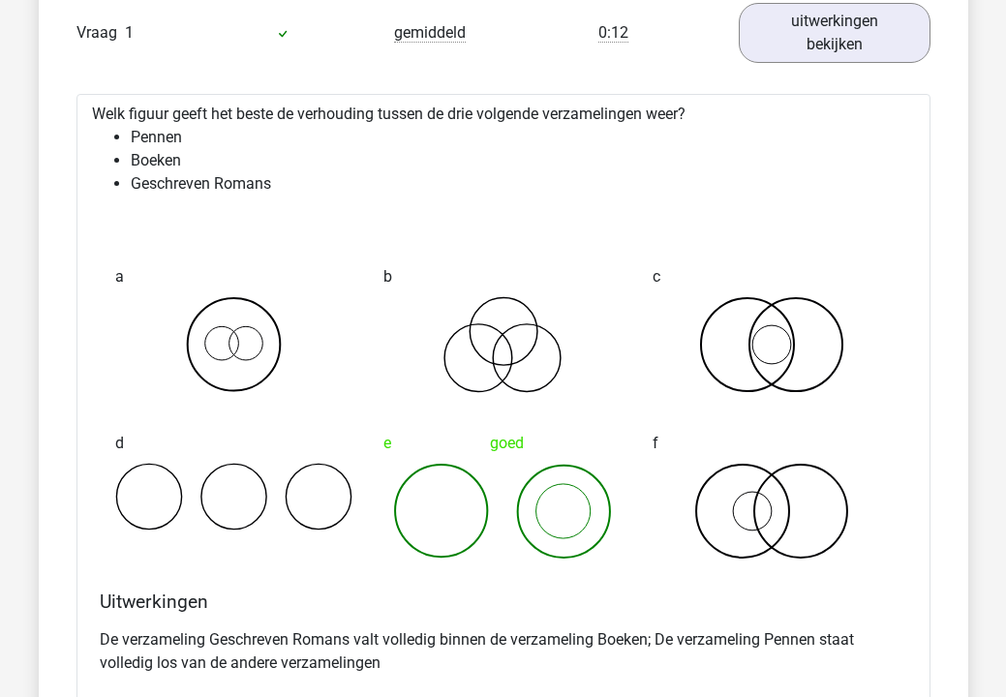
scroll to position [1663, 0]
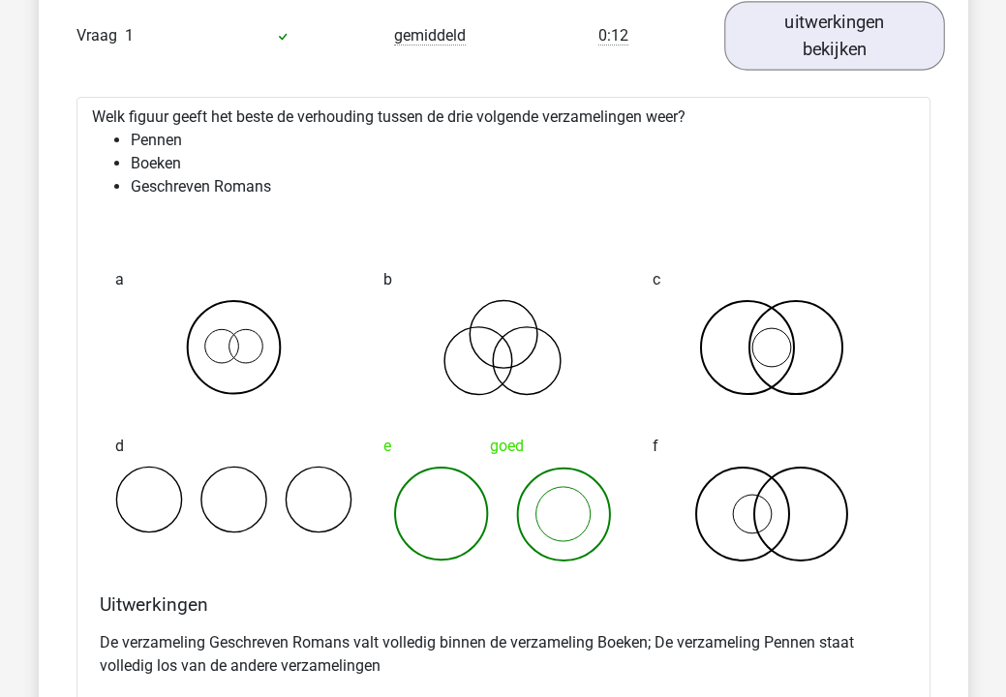
click at [791, 30] on link "uitwerkingen bekijken" at bounding box center [834, 36] width 221 height 69
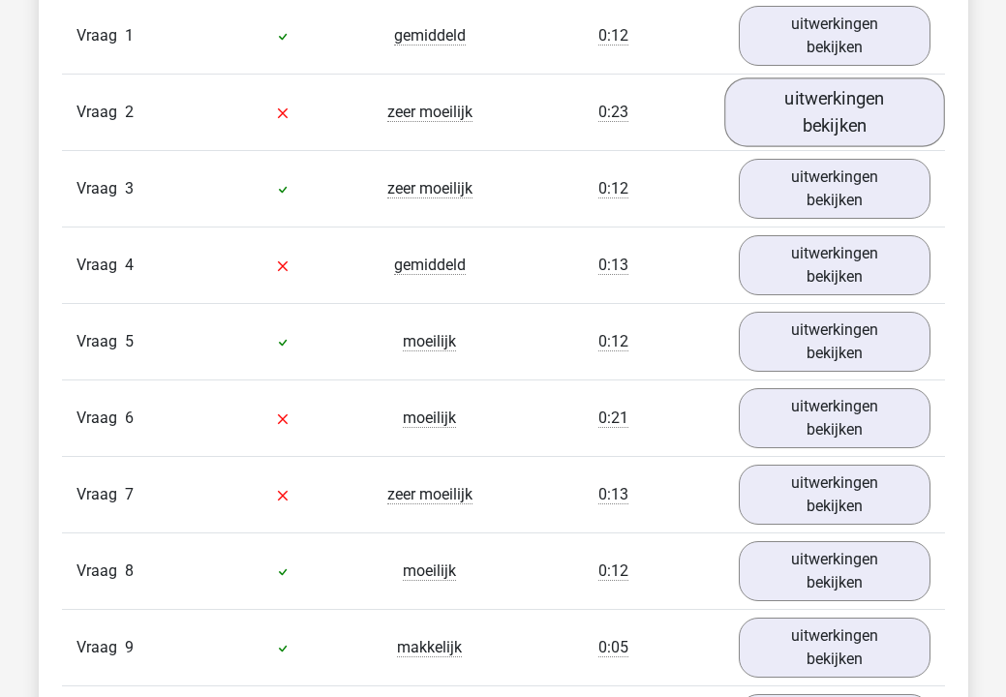
click at [813, 121] on link "uitwerkingen bekijken" at bounding box center [834, 112] width 221 height 69
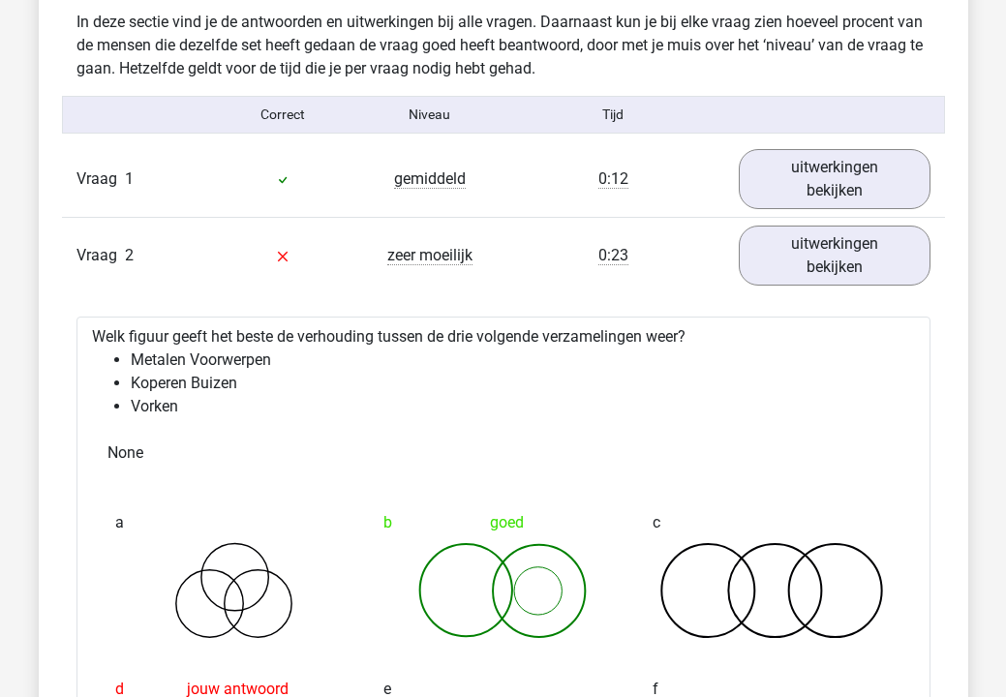
scroll to position [1519, 0]
click at [821, 252] on link "uitwerkingen bekijken" at bounding box center [834, 257] width 221 height 69
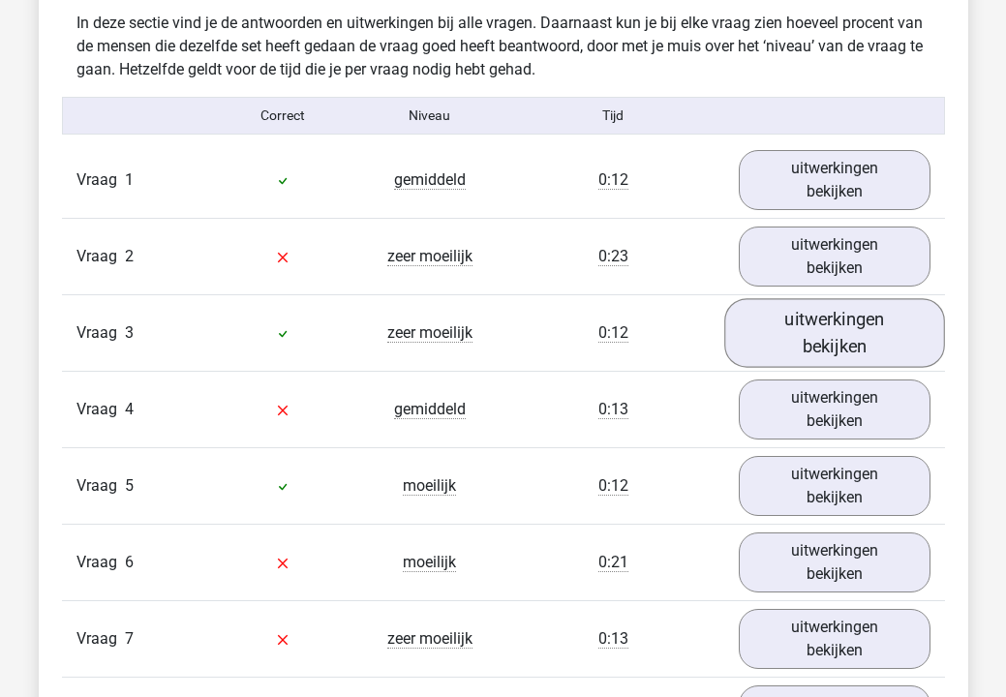
click at [833, 323] on link "uitwerkingen bekijken" at bounding box center [834, 333] width 221 height 69
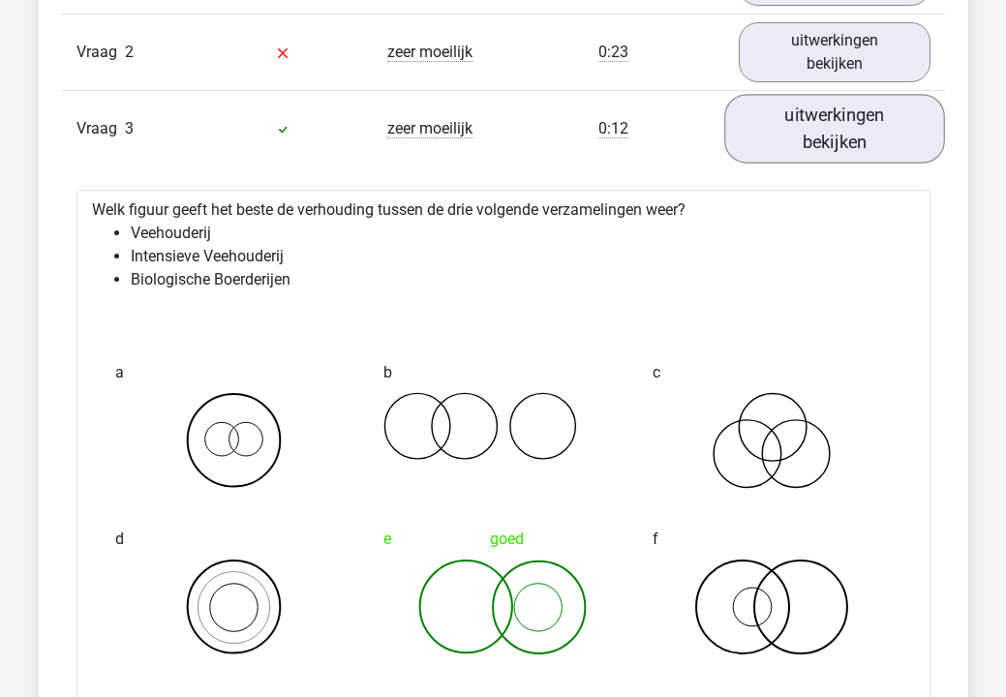
scroll to position [1724, 0]
click at [821, 149] on link "uitwerkingen bekijken" at bounding box center [834, 128] width 221 height 69
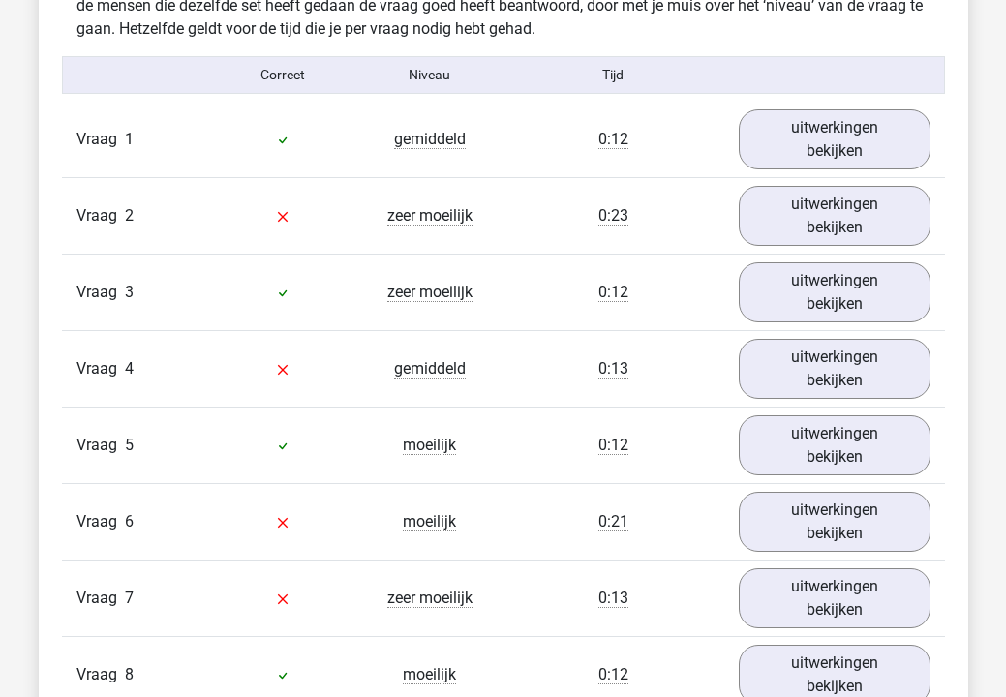
scroll to position [1560, 0]
click at [792, 436] on link "uitwerkingen bekijken" at bounding box center [834, 445] width 221 height 69
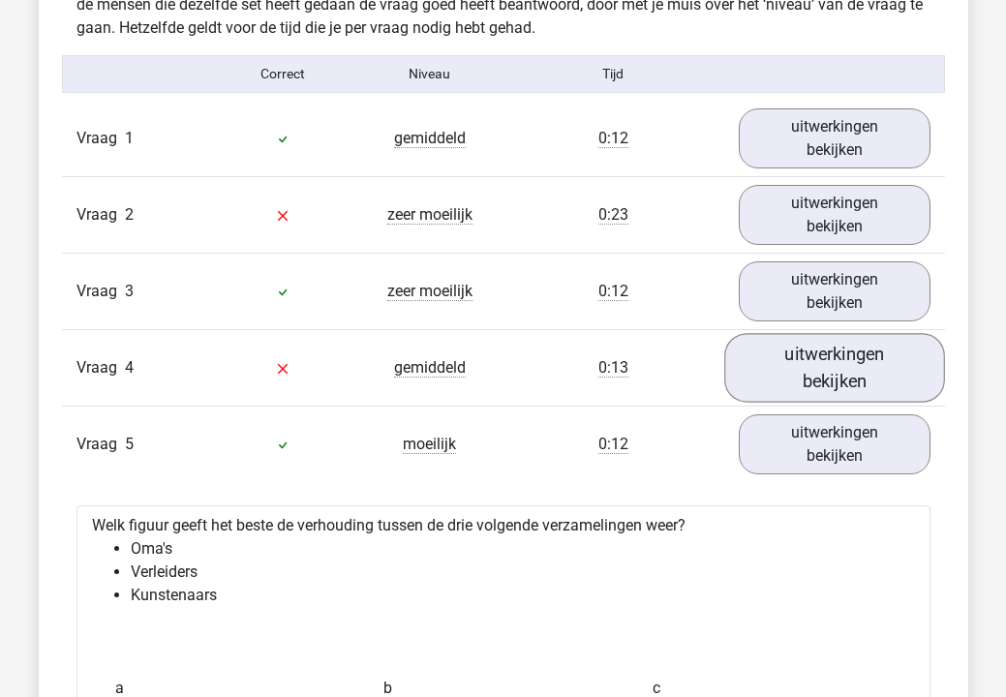
click at [799, 346] on link "uitwerkingen bekijken" at bounding box center [834, 368] width 221 height 69
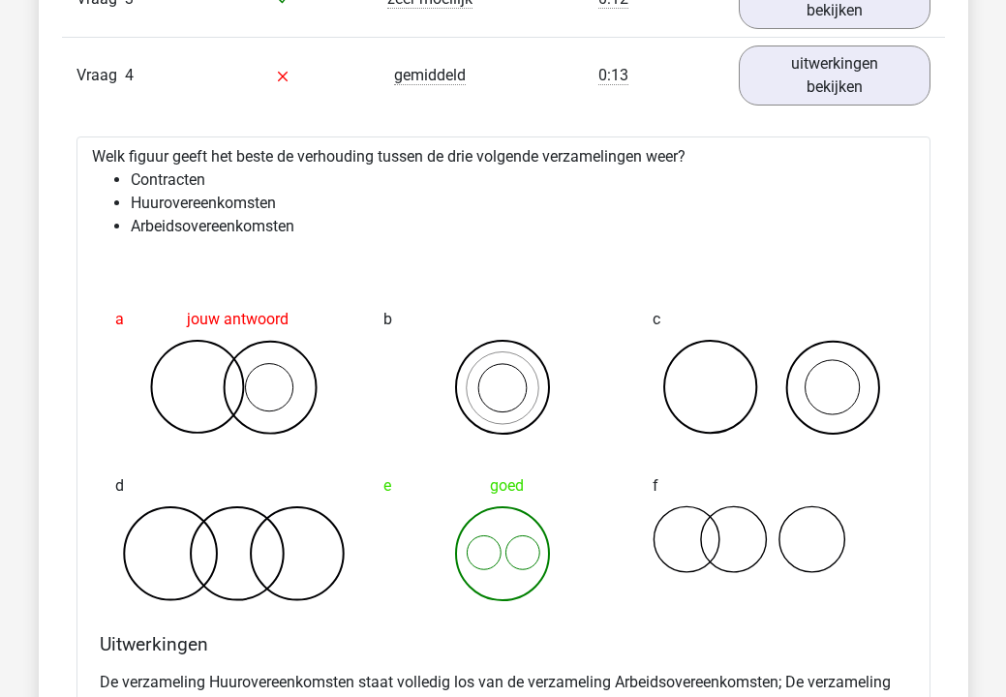
scroll to position [1810, 0]
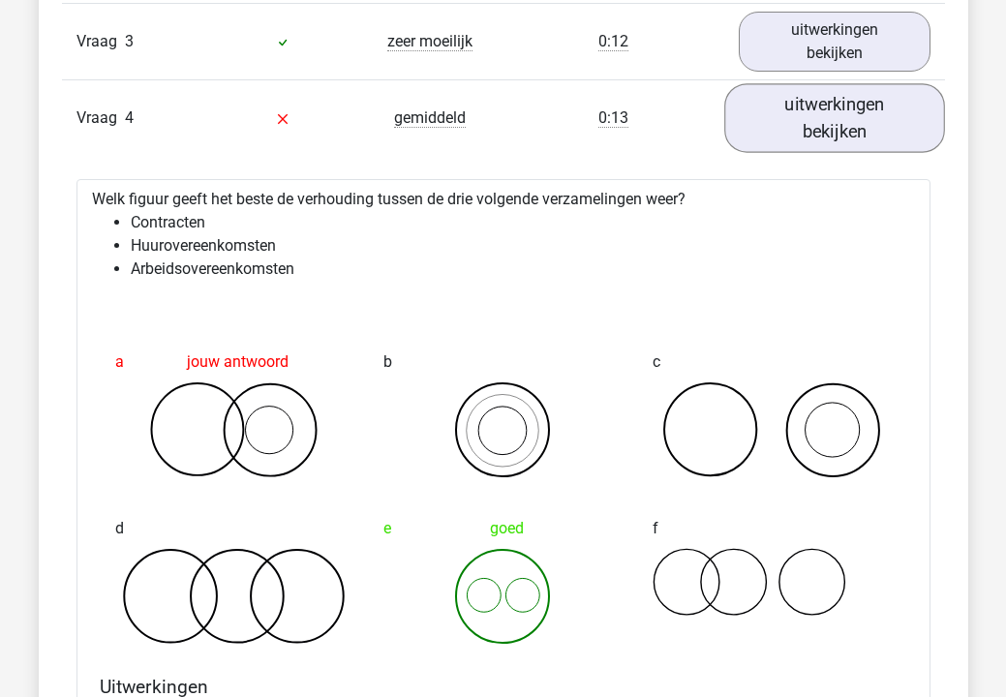
click at [814, 137] on link "uitwerkingen bekijken" at bounding box center [834, 118] width 221 height 69
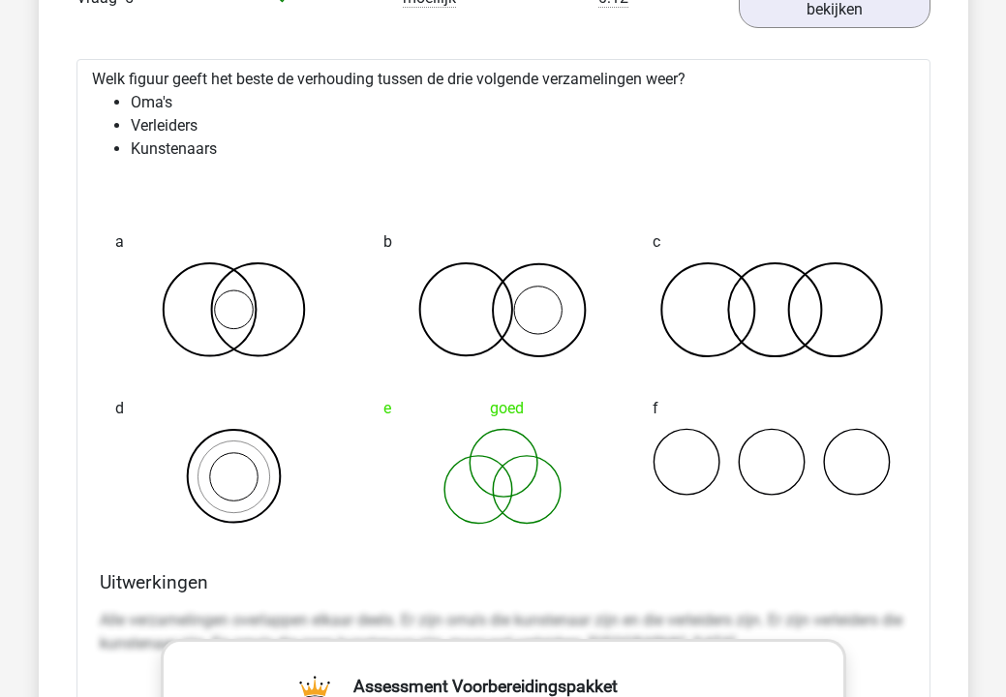
scroll to position [2004, 0]
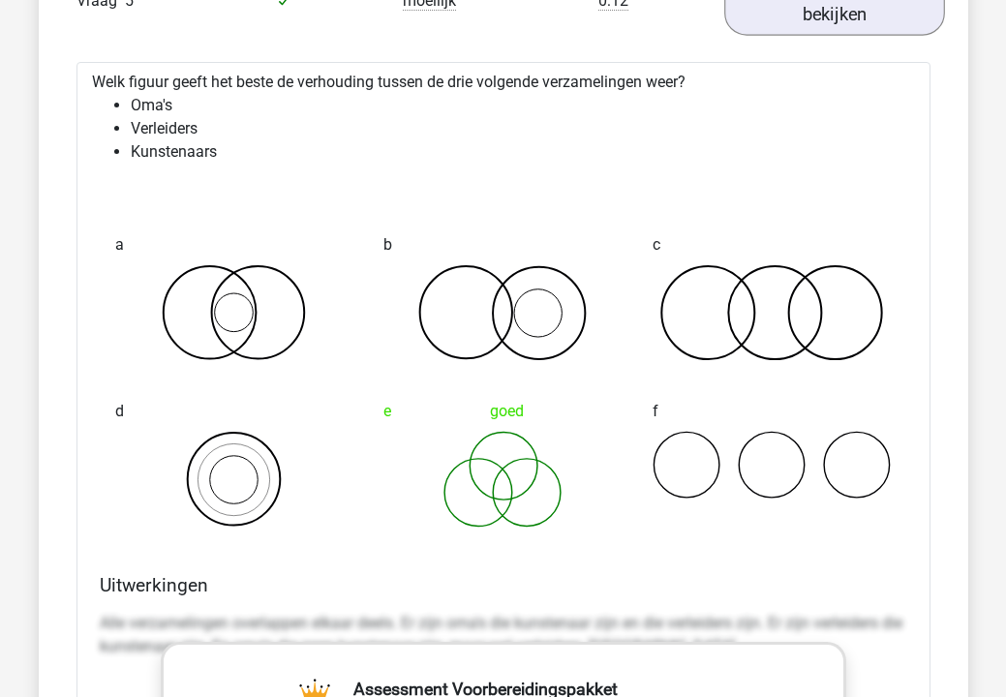
click at [843, 25] on link "uitwerkingen bekijken" at bounding box center [834, 1] width 221 height 69
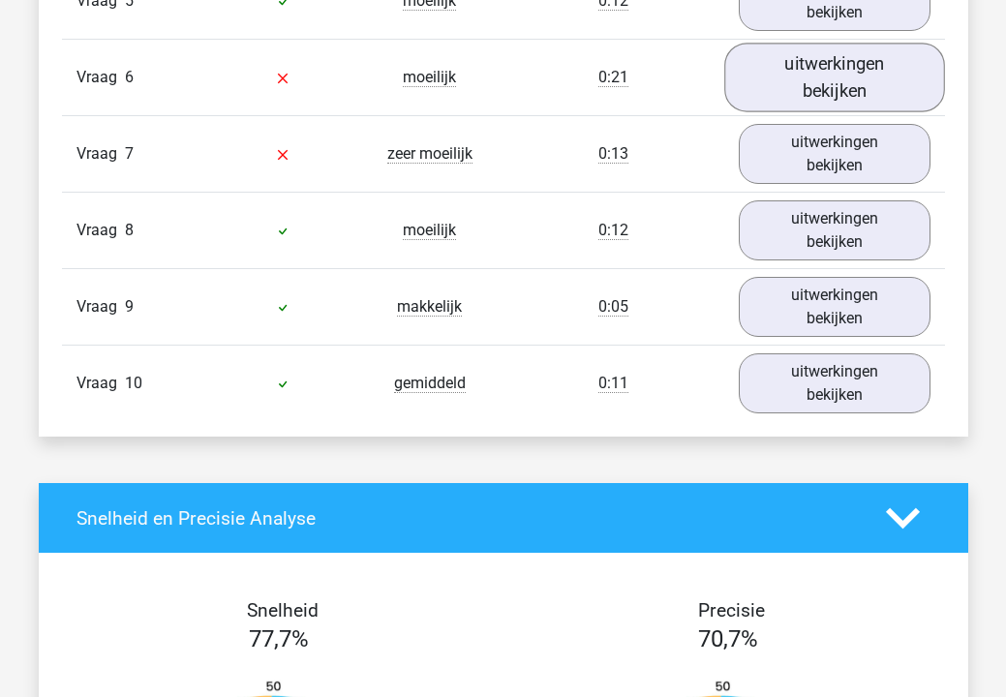
click at [825, 80] on link "uitwerkingen bekijken" at bounding box center [834, 78] width 221 height 69
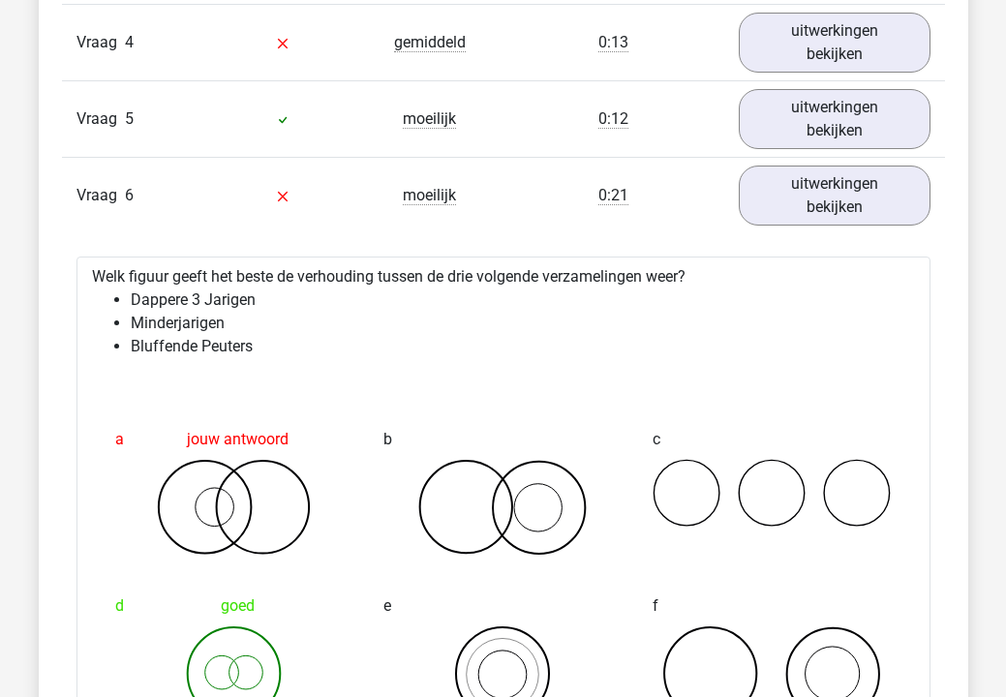
scroll to position [1869, 0]
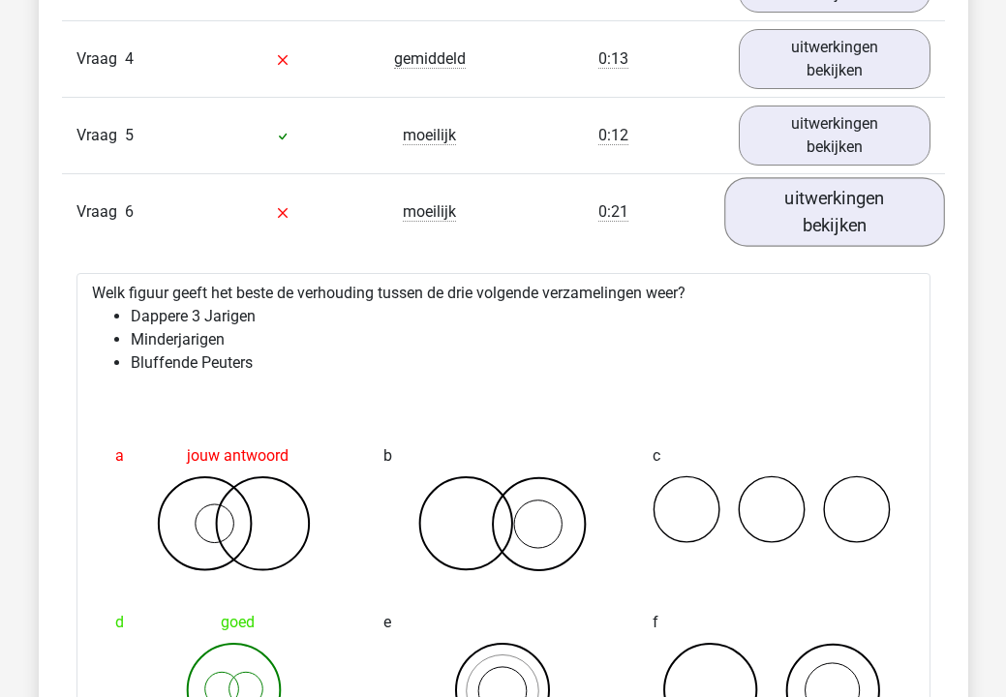
click at [860, 231] on link "uitwerkingen bekijken" at bounding box center [834, 212] width 221 height 69
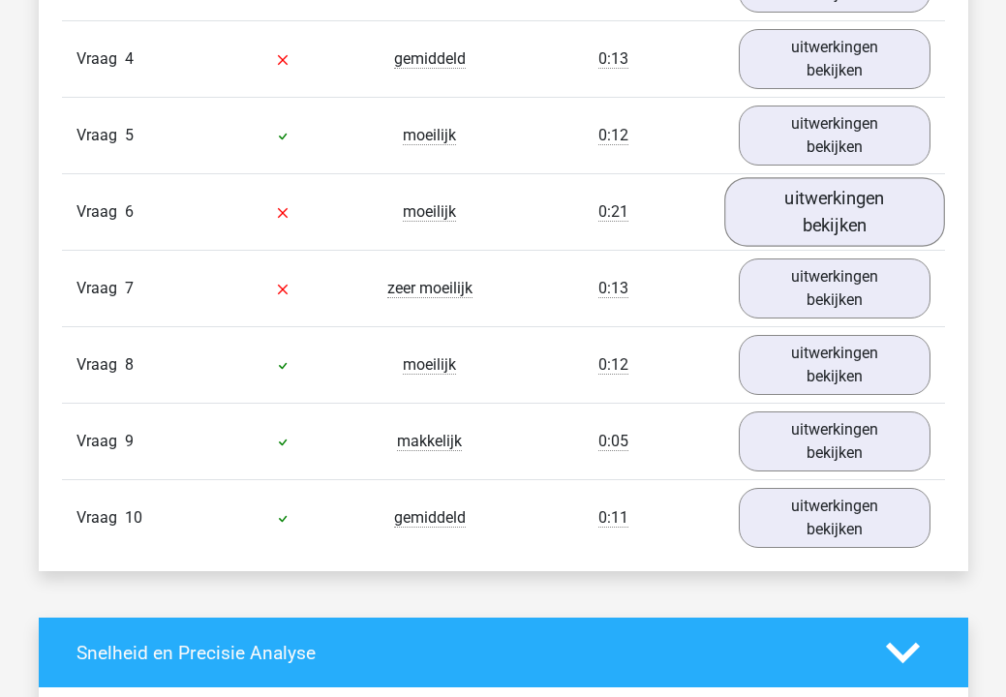
scroll to position [1881, 0]
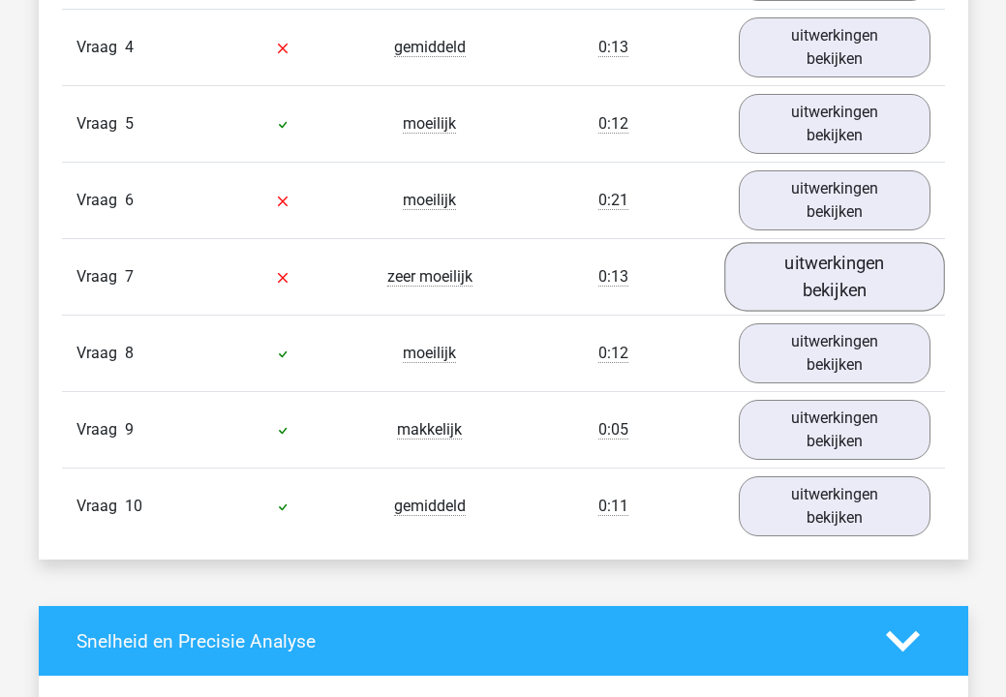
click at [845, 276] on link "uitwerkingen bekijken" at bounding box center [834, 277] width 221 height 69
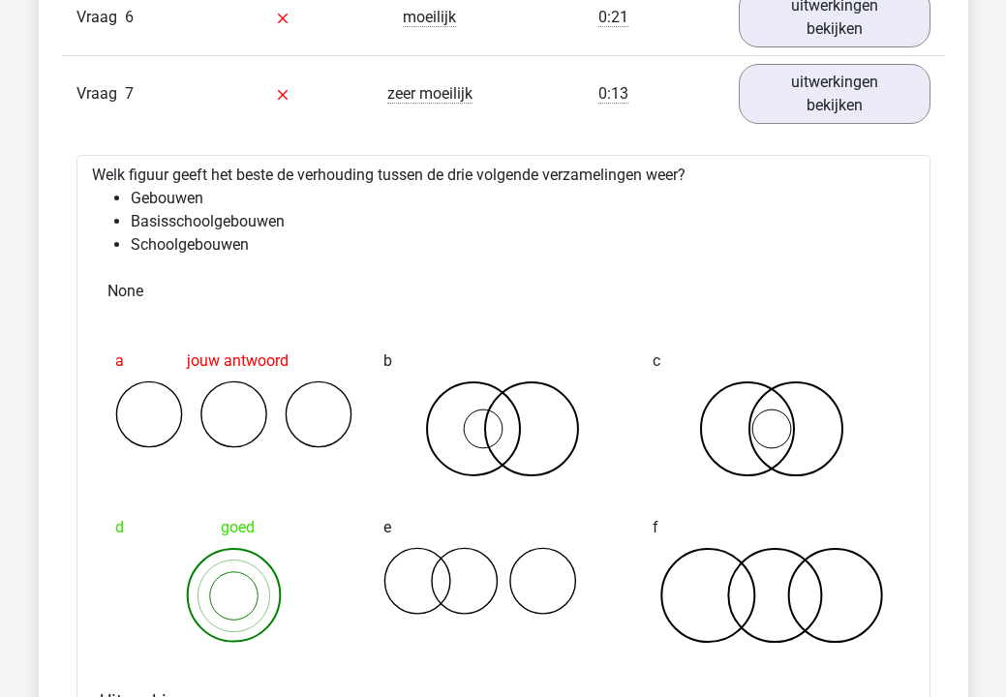
scroll to position [2054, 0]
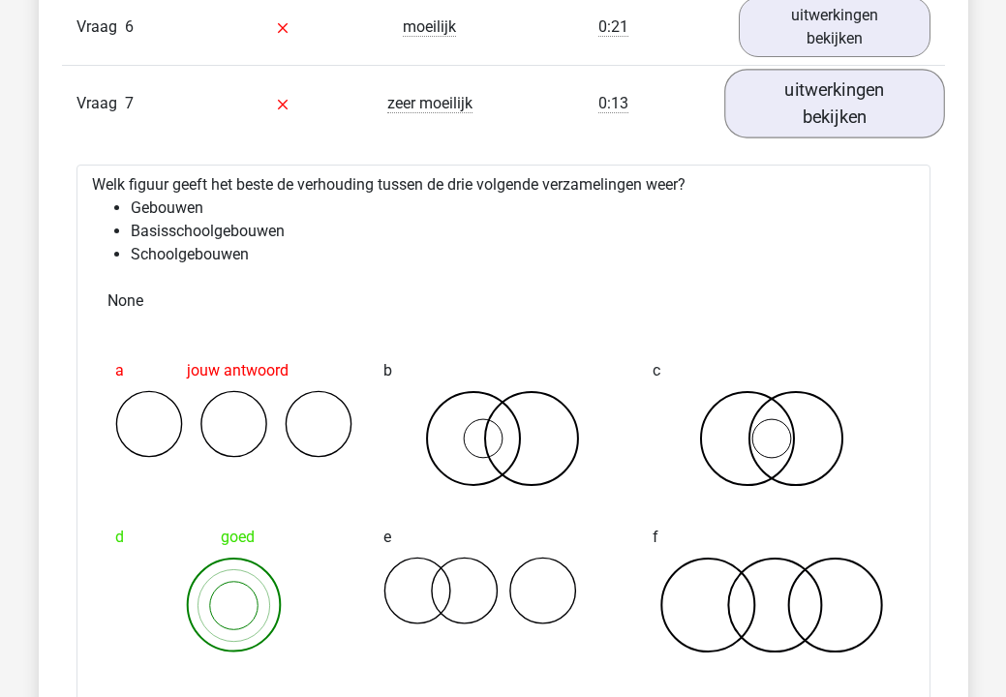
click at [814, 101] on link "uitwerkingen bekijken" at bounding box center [834, 104] width 221 height 69
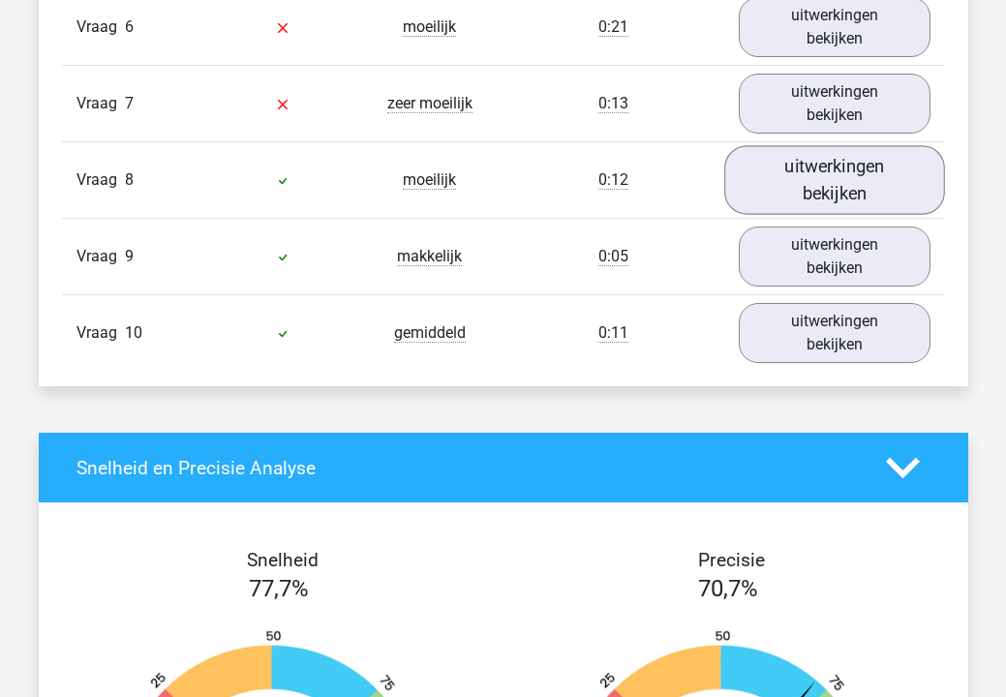
click at [807, 167] on link "uitwerkingen bekijken" at bounding box center [834, 180] width 221 height 69
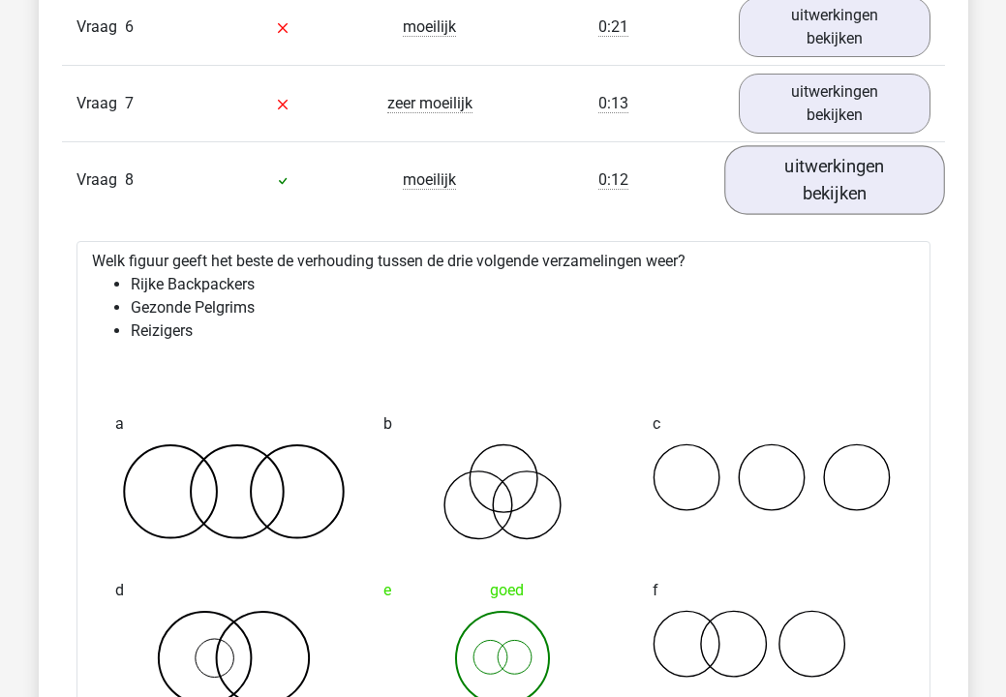
drag, startPoint x: 778, startPoint y: 194, endPoint x: 778, endPoint y: 207, distance: 13.6
click at [778, 205] on link "uitwerkingen bekijken" at bounding box center [834, 180] width 221 height 69
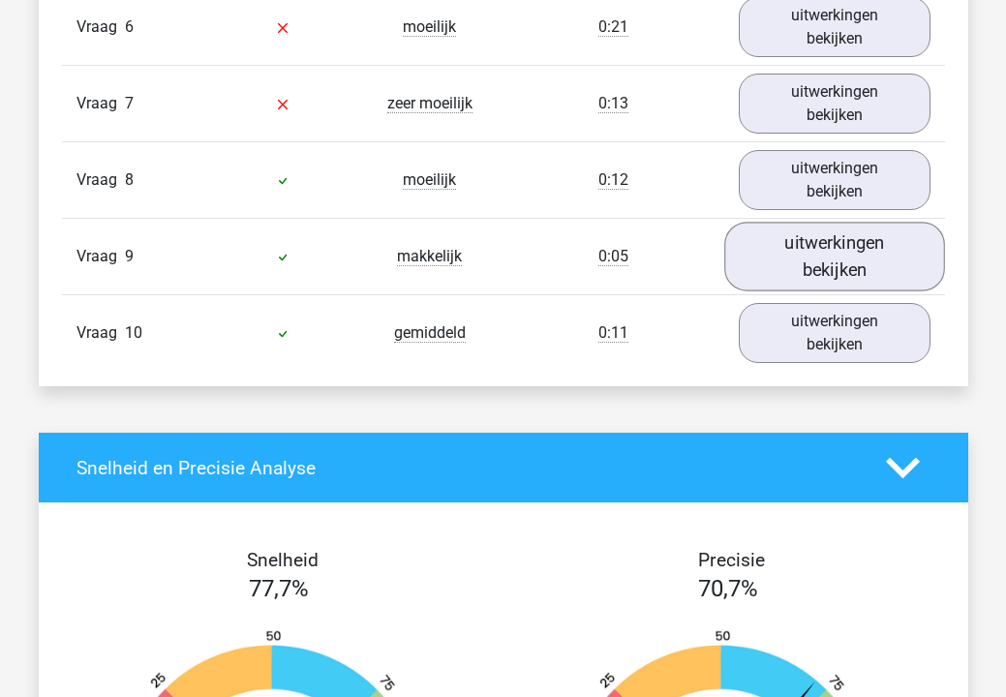
click at [781, 243] on link "uitwerkingen bekijken" at bounding box center [834, 257] width 221 height 69
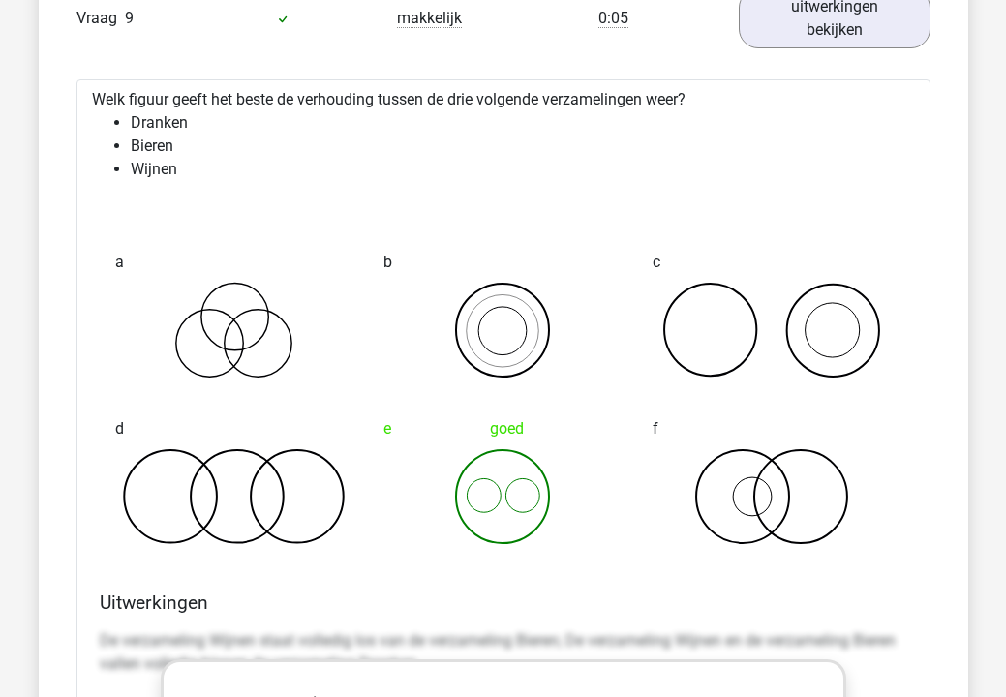
scroll to position [2293, 0]
click at [814, 33] on link "uitwerkingen bekijken" at bounding box center [834, 18] width 221 height 69
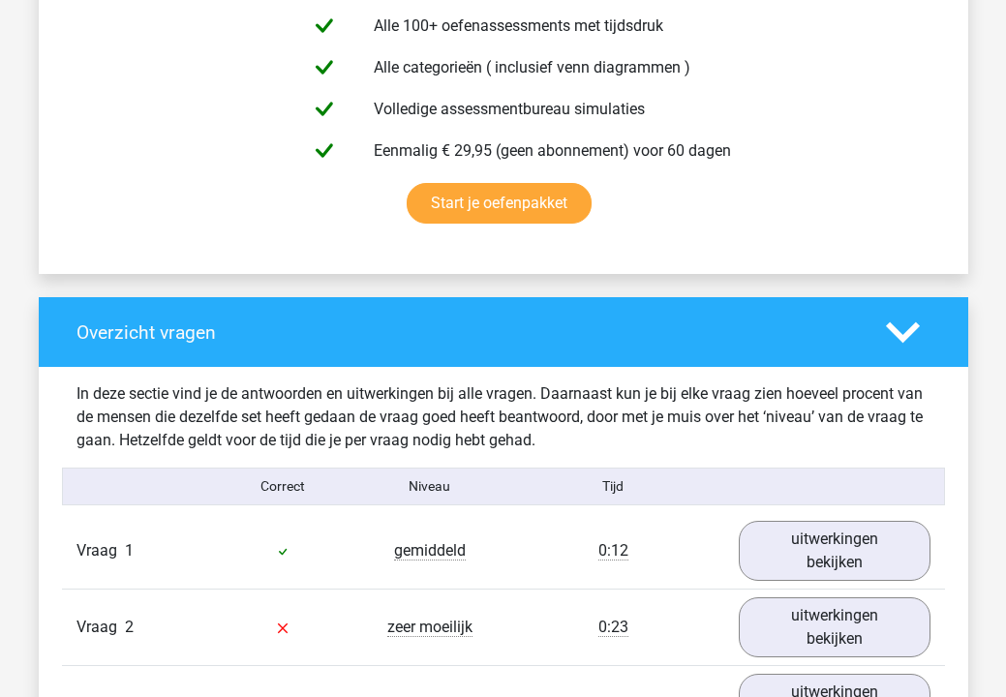
scroll to position [1147, 0]
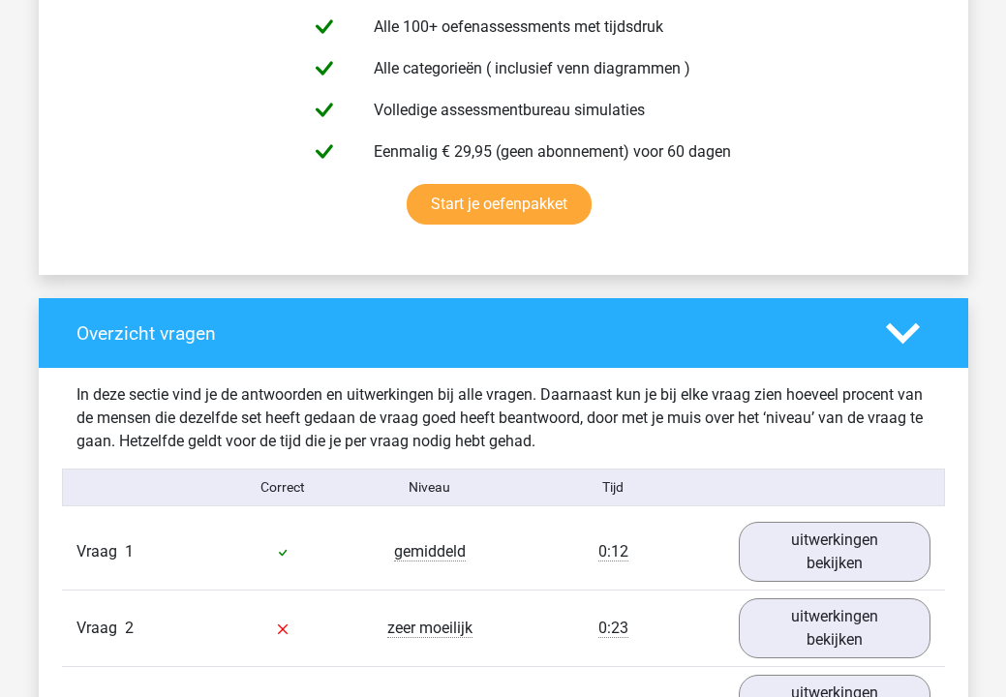
click at [905, 345] on icon at bounding box center [903, 334] width 34 height 34
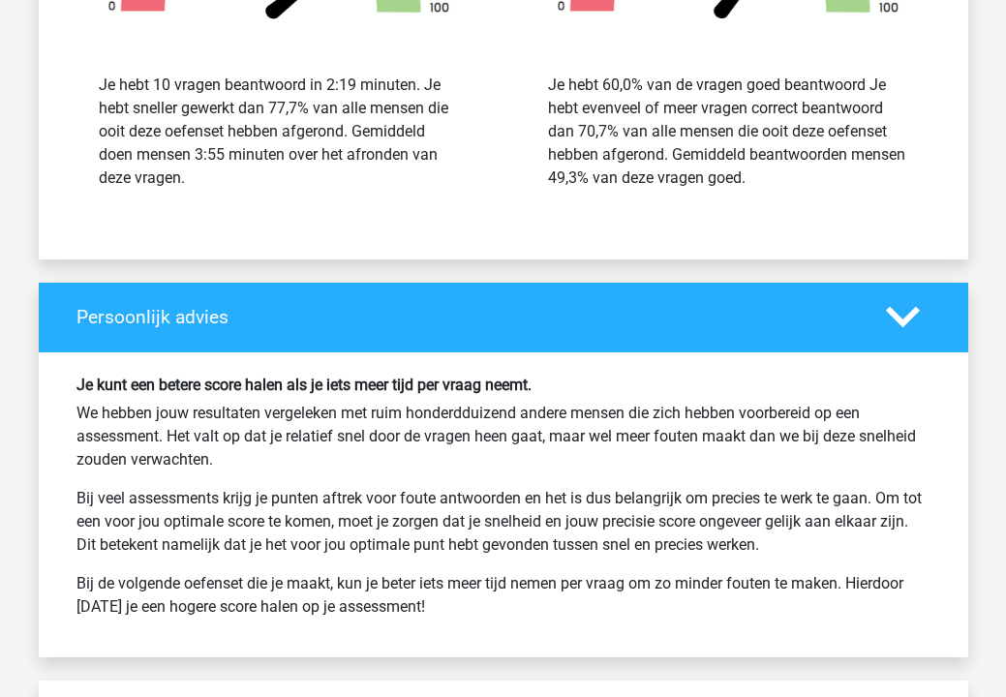
scroll to position [1912, 0]
